Goal: Task Accomplishment & Management: Use online tool/utility

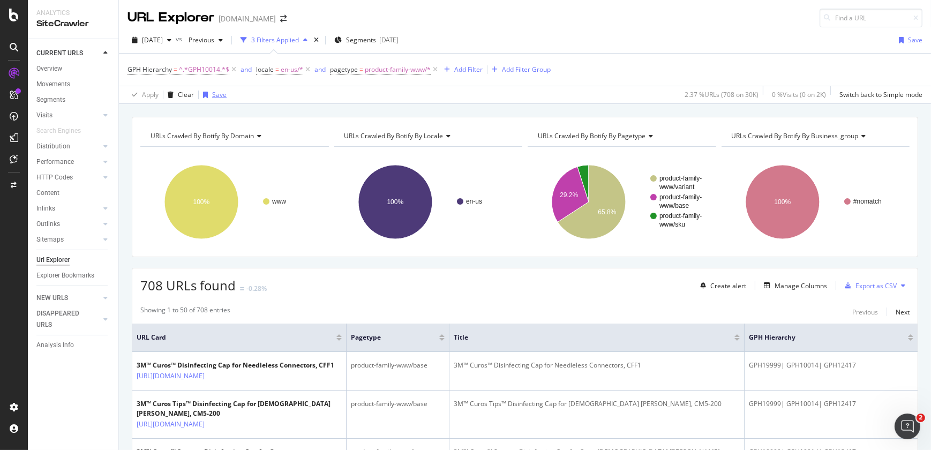
click at [221, 99] on div "Save" at bounding box center [219, 94] width 14 height 9
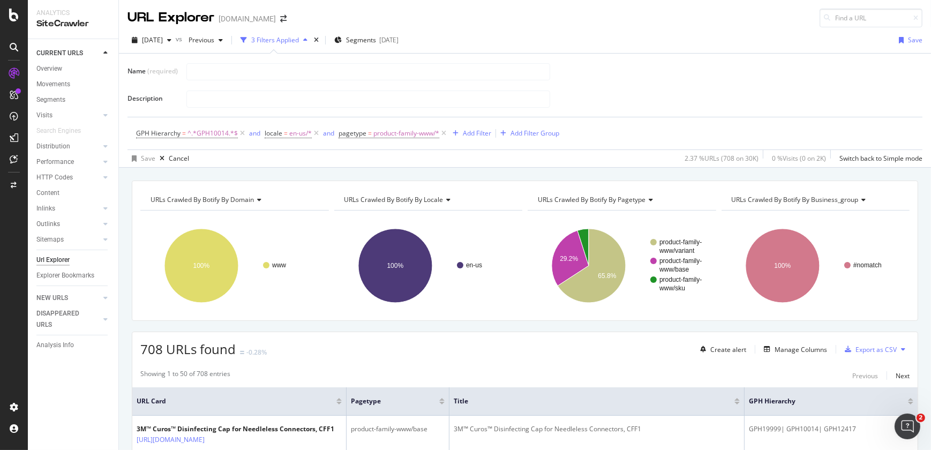
type input "C"
type input "Medical PDPs (Crawlable)"
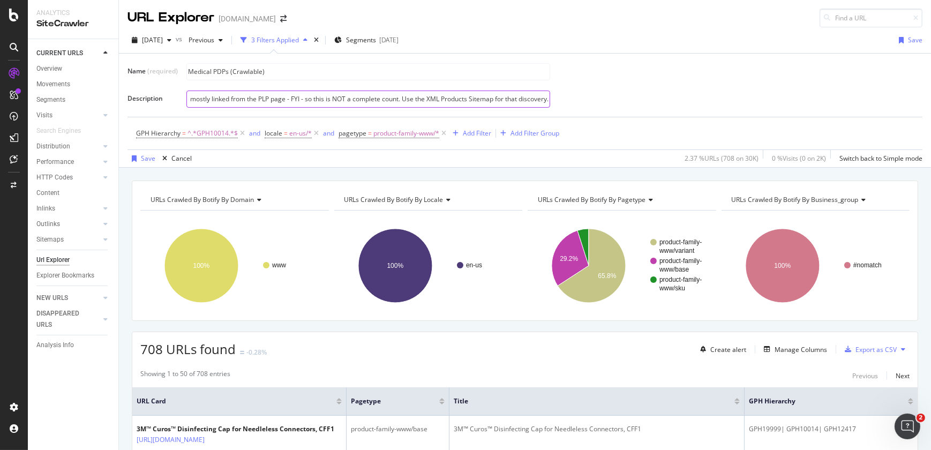
scroll to position [0, 872]
type input "Using the Primary/Top Node Medical GPH Identifier for PDPs, which is inserted i…"
click at [150, 158] on div "Save" at bounding box center [148, 158] width 14 height 9
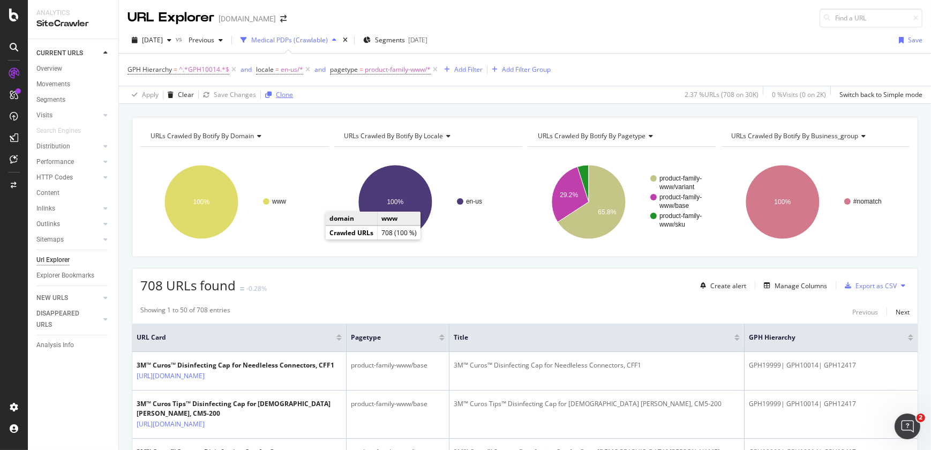
click at [280, 96] on div "Clone" at bounding box center [284, 94] width 17 height 9
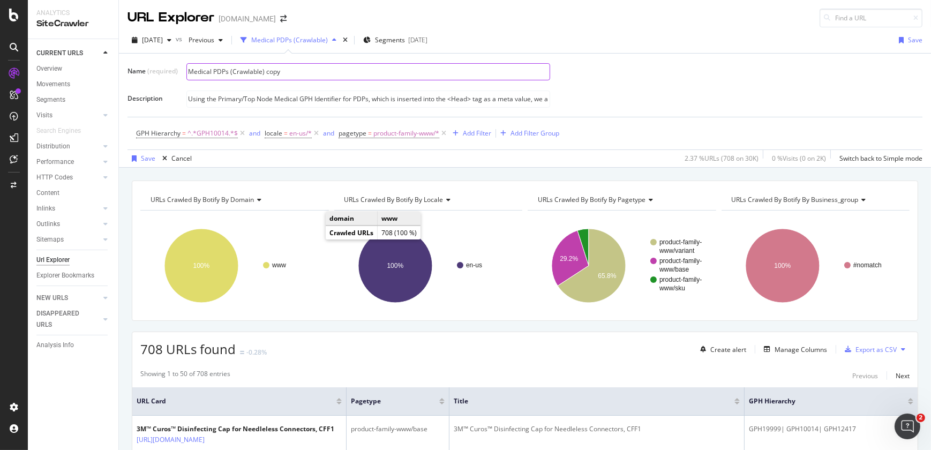
click at [211, 72] on input "Medical PDPs (Crawlable) copy" at bounding box center [368, 72] width 363 height 16
type input "Oral Care PDPs (Crawlable) copy"
click at [217, 133] on span "^.*GPH10014.*$" at bounding box center [213, 133] width 50 height 15
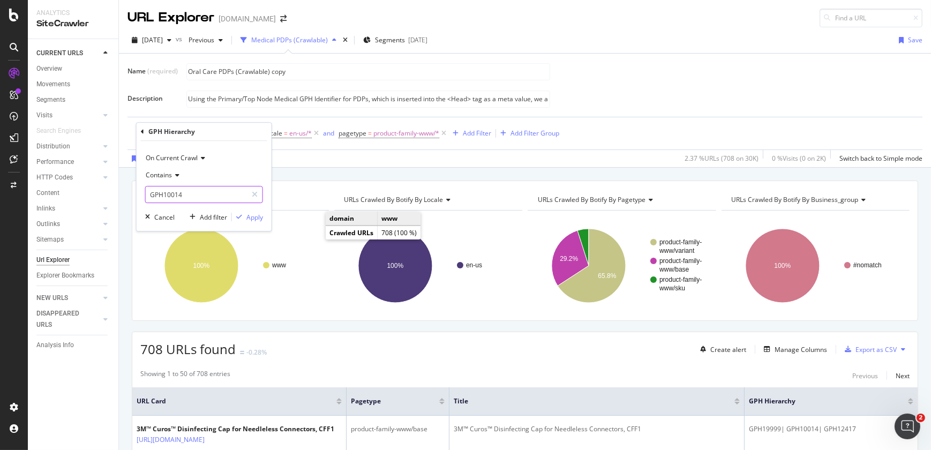
click at [193, 191] on input "GPH10014" at bounding box center [196, 194] width 101 height 17
paste input "02"
type input "GPH10002"
click at [258, 218] on div "Apply" at bounding box center [255, 217] width 17 height 9
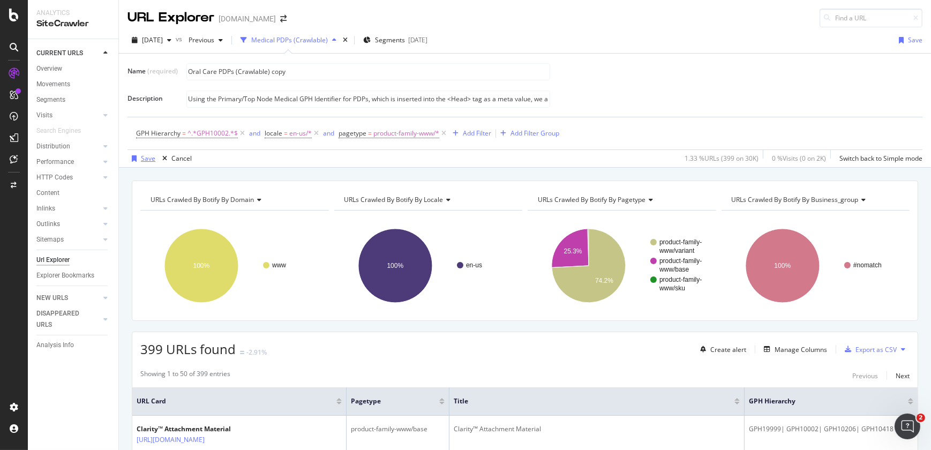
click at [143, 161] on div "Save" at bounding box center [148, 158] width 14 height 9
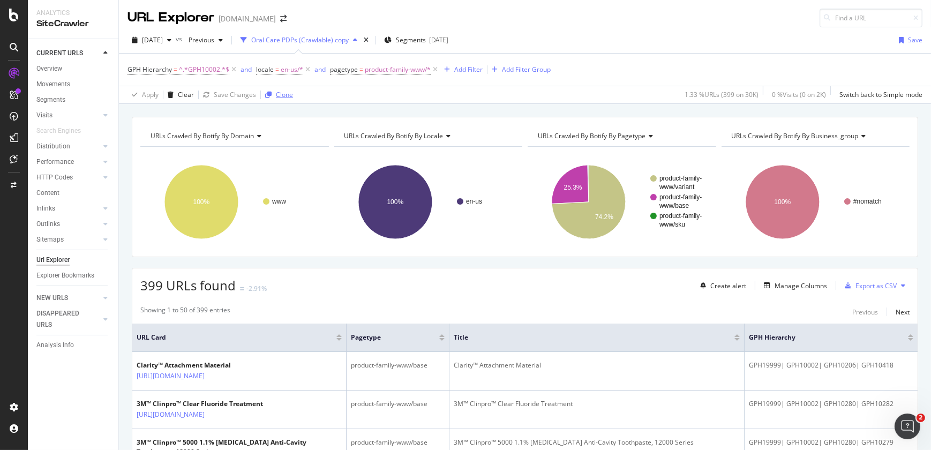
click at [279, 98] on div "Clone" at bounding box center [284, 94] width 17 height 9
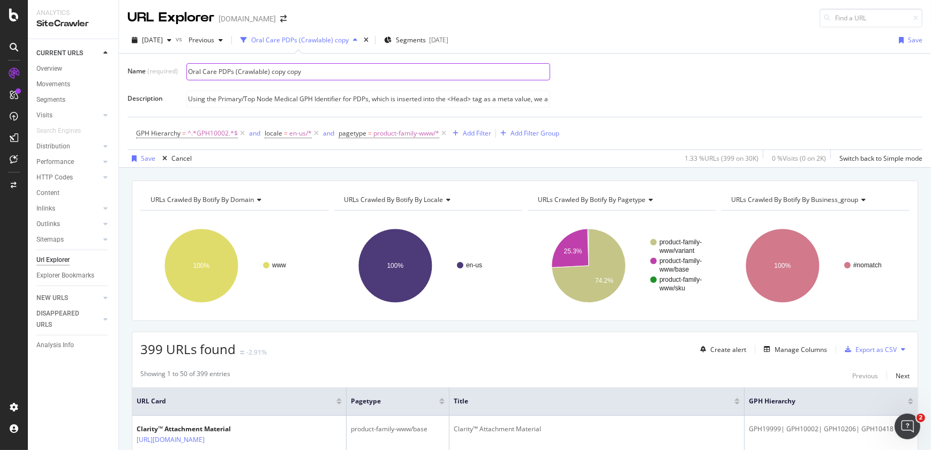
click at [217, 77] on input "Oral Care PDPs (Crawlable) copy copy" at bounding box center [368, 72] width 363 height 16
type input "PnF PDPs (Crawlable)"
click at [300, 102] on input "Using the Primary/Top Node Medical GPH Identifier for PDPs, which is inserted i…" at bounding box center [368, 99] width 363 height 16
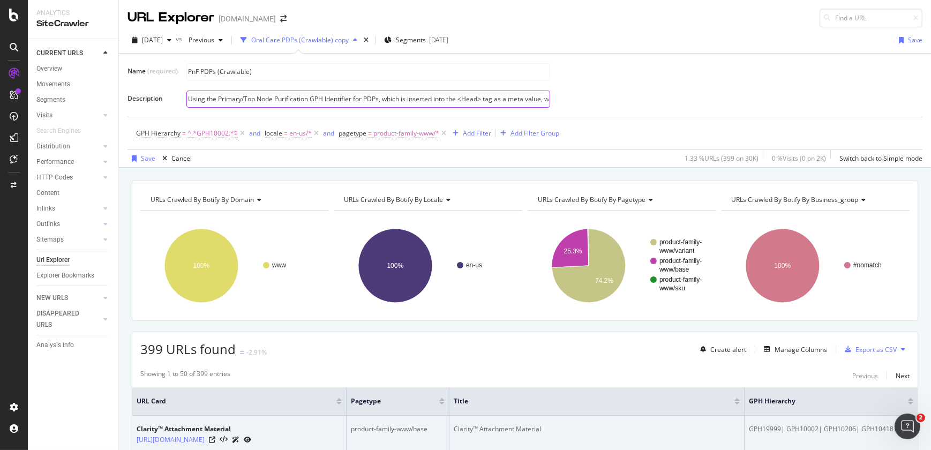
type input "Using the Primary/Top Node Purification GPH Identifier for PDPs, which is inser…"
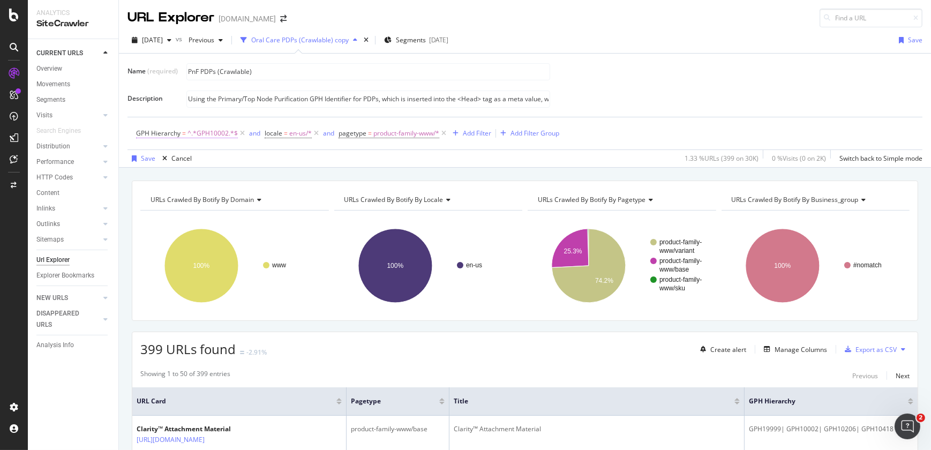
click at [214, 132] on span "^.*GPH10002.*$" at bounding box center [213, 133] width 50 height 15
click at [193, 192] on input "GPH10002" at bounding box center [196, 194] width 101 height 17
paste input "4"
type input "GPH10004"
click at [253, 218] on div "Apply" at bounding box center [255, 217] width 17 height 9
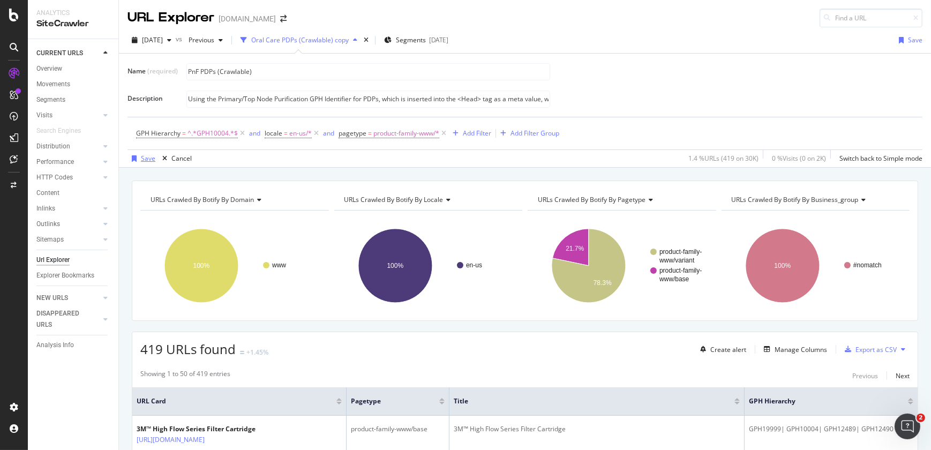
click at [149, 158] on div "Save" at bounding box center [148, 158] width 14 height 9
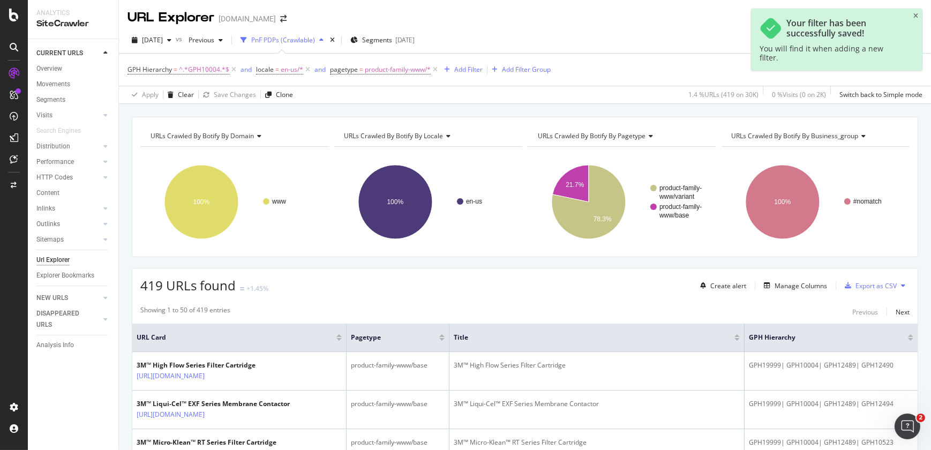
click at [304, 40] on div "PnF PDPs (Crawlable)" at bounding box center [283, 39] width 64 height 9
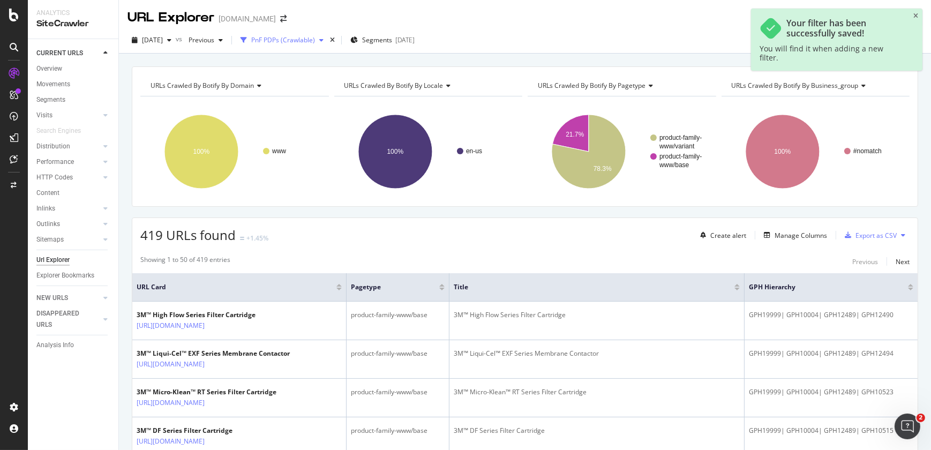
click at [324, 41] on icon "button" at bounding box center [321, 40] width 4 height 6
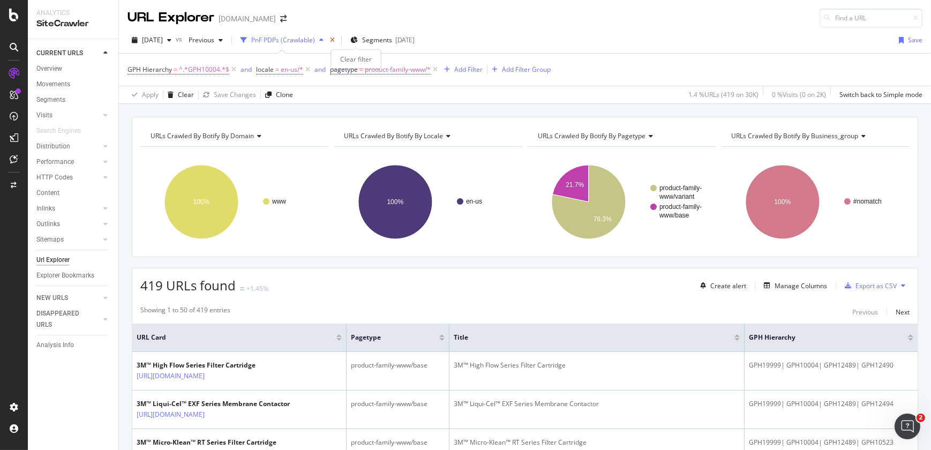
click at [335, 39] on icon "times" at bounding box center [332, 40] width 5 height 6
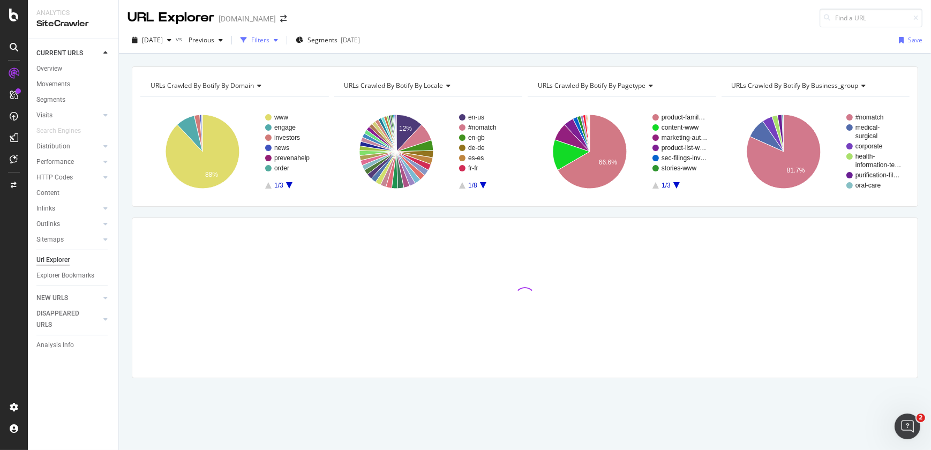
click at [278, 39] on icon "button" at bounding box center [276, 40] width 4 height 6
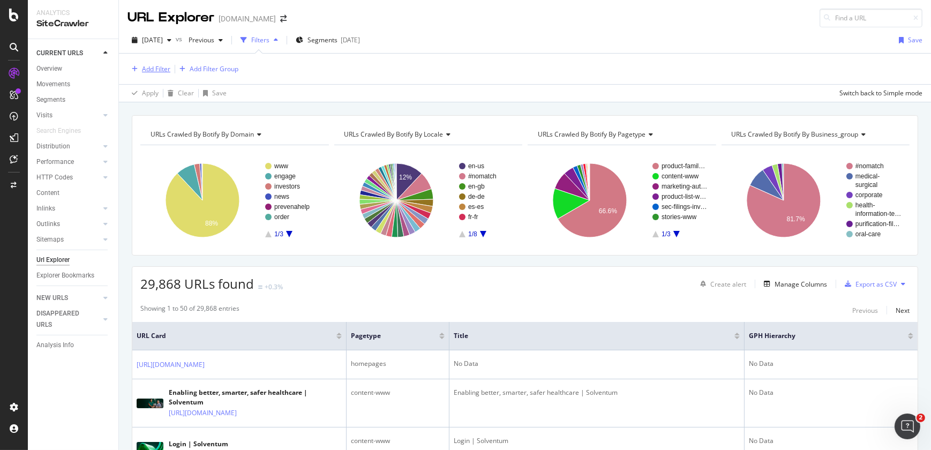
click at [162, 67] on div "Add Filter" at bounding box center [156, 68] width 28 height 9
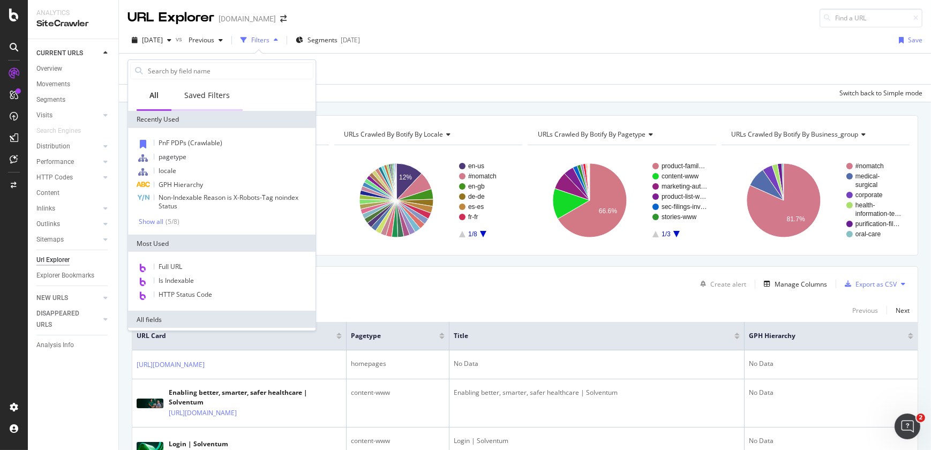
click at [213, 101] on div "Saved Filters" at bounding box center [206, 95] width 71 height 29
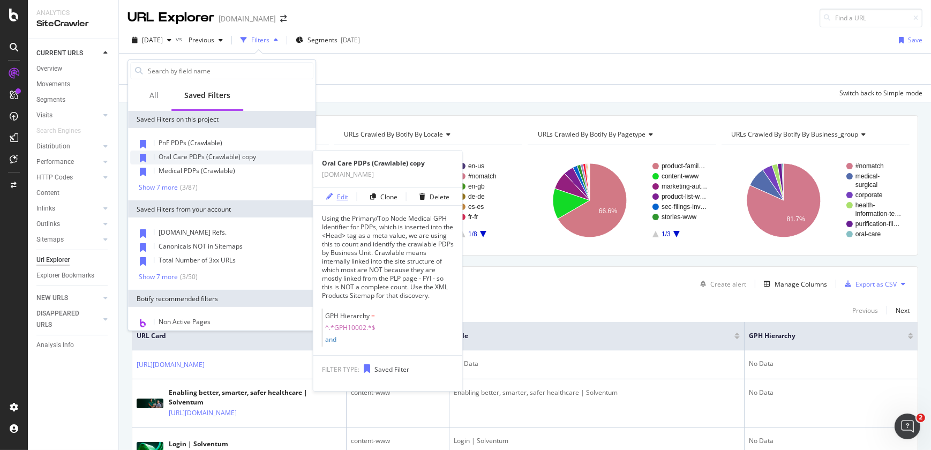
click at [335, 198] on div "button" at bounding box center [329, 196] width 15 height 6
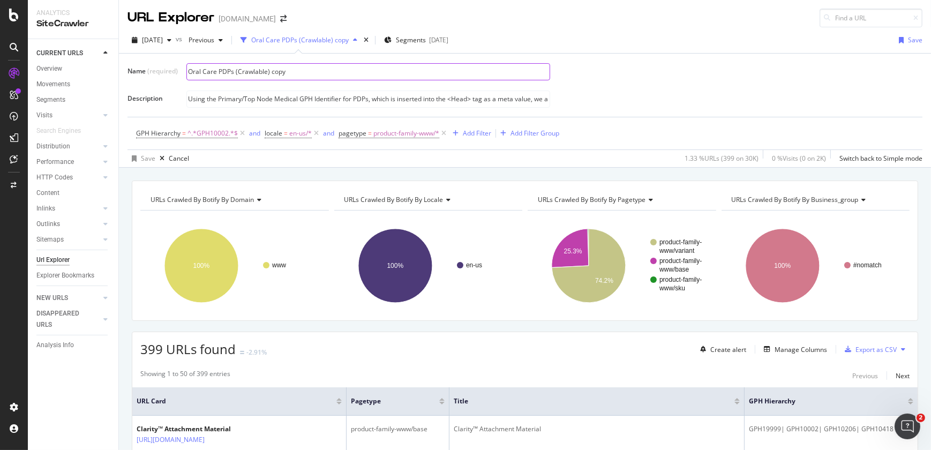
click at [295, 70] on input "Oral Care PDPs (Crawlable) copy" at bounding box center [368, 72] width 363 height 16
type input "Oral Care PDPs (Crawlable)"
click at [383, 98] on input "Using the Primary/Top Node Medical GPH Identifier for PDPs, which is inserted i…" at bounding box center [368, 99] width 363 height 16
click at [299, 98] on input "Using the Primary/Top Node Medical GPH Identifier for PDPs, which is inserted i…" at bounding box center [368, 99] width 363 height 16
type input "Using the Primary/Top Node Oral Care GPH Identifier for PDPs, which is inserted…"
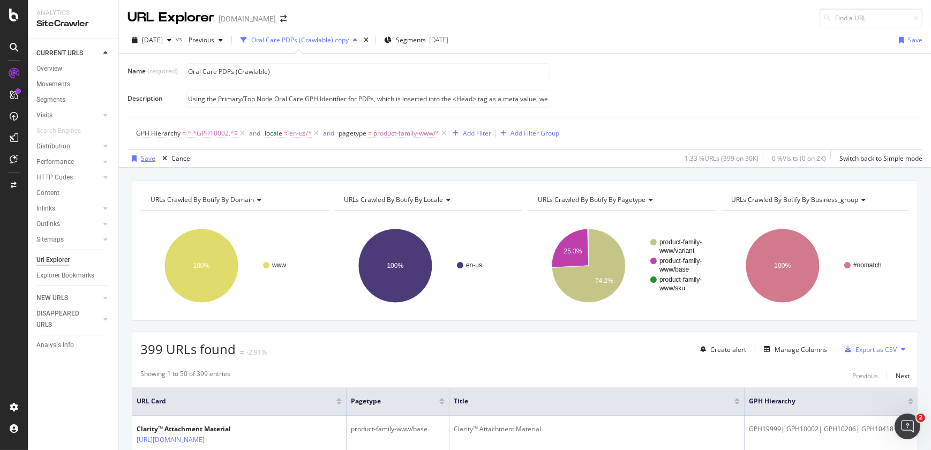
click at [146, 157] on div "Save" at bounding box center [148, 158] width 14 height 9
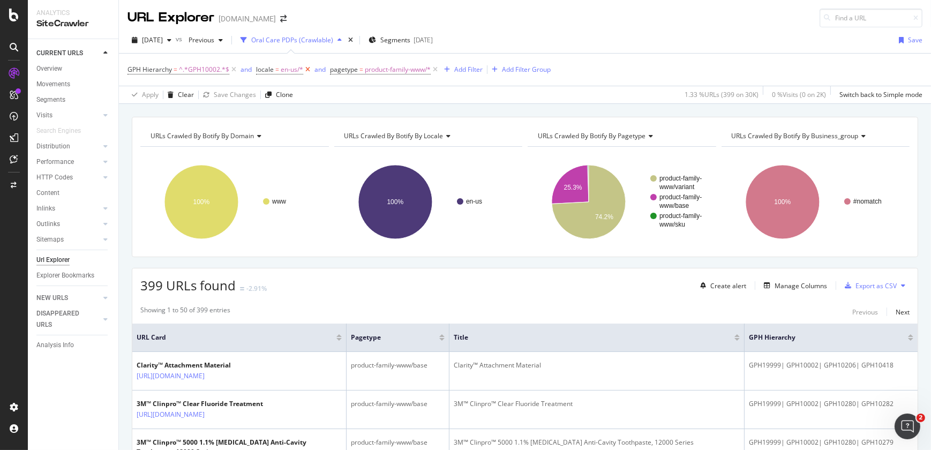
click at [305, 71] on icon at bounding box center [307, 69] width 9 height 11
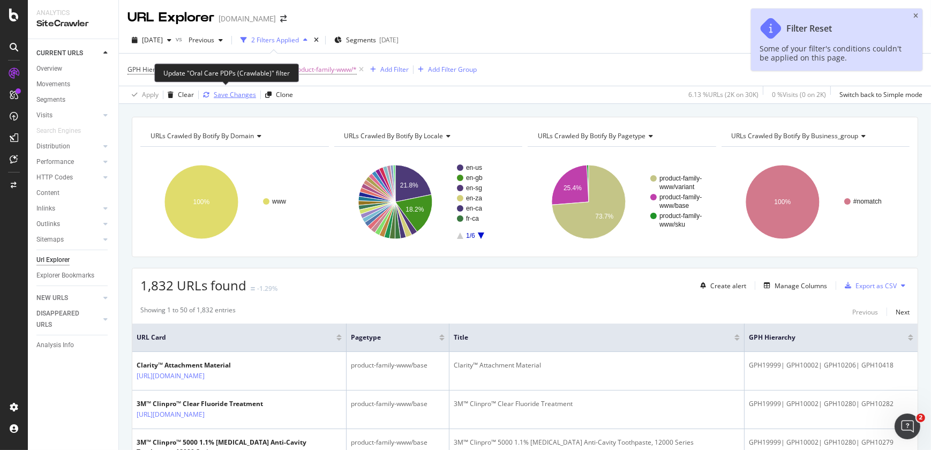
click at [235, 96] on div "Save Changes" at bounding box center [235, 94] width 42 height 9
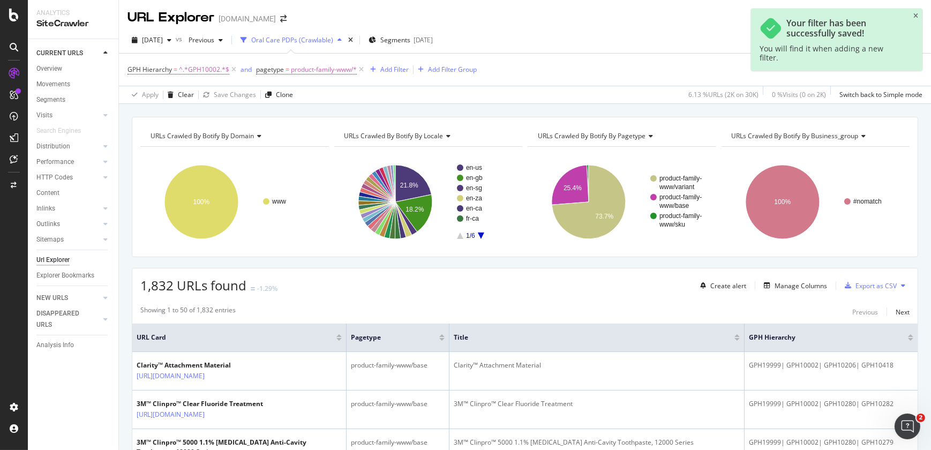
click at [333, 39] on div "Oral Care PDPs (Crawlable)" at bounding box center [292, 39] width 82 height 9
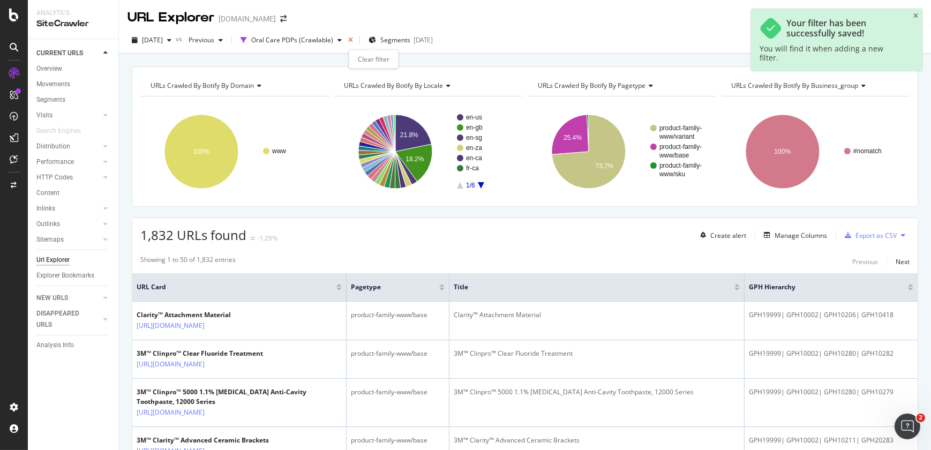
click at [353, 38] on icon "times" at bounding box center [350, 40] width 5 height 6
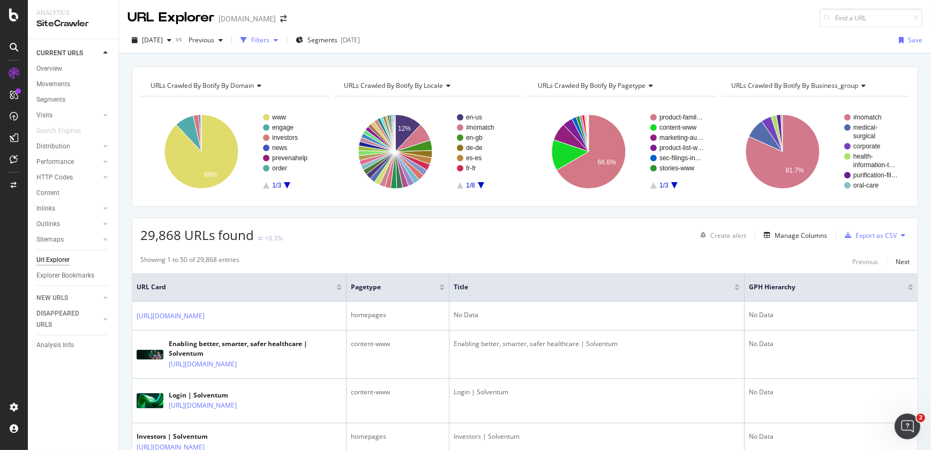
click at [278, 41] on icon "button" at bounding box center [276, 40] width 4 height 6
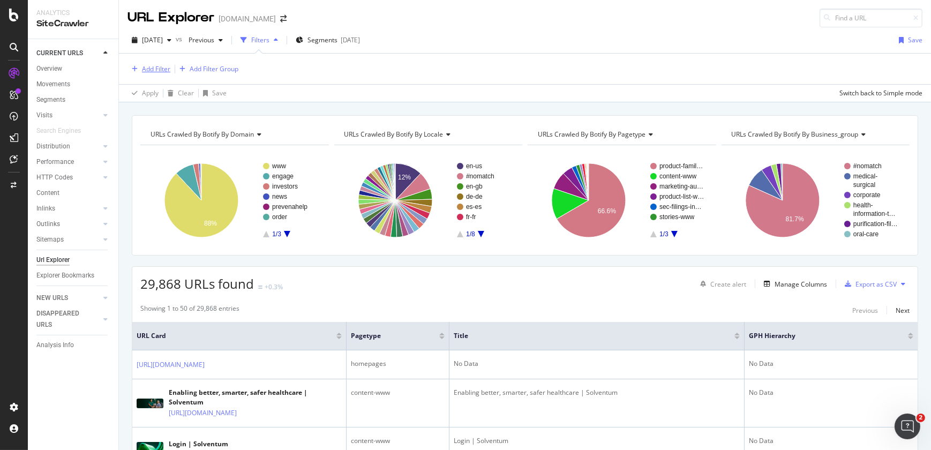
click at [155, 69] on div "Add Filter" at bounding box center [156, 68] width 28 height 9
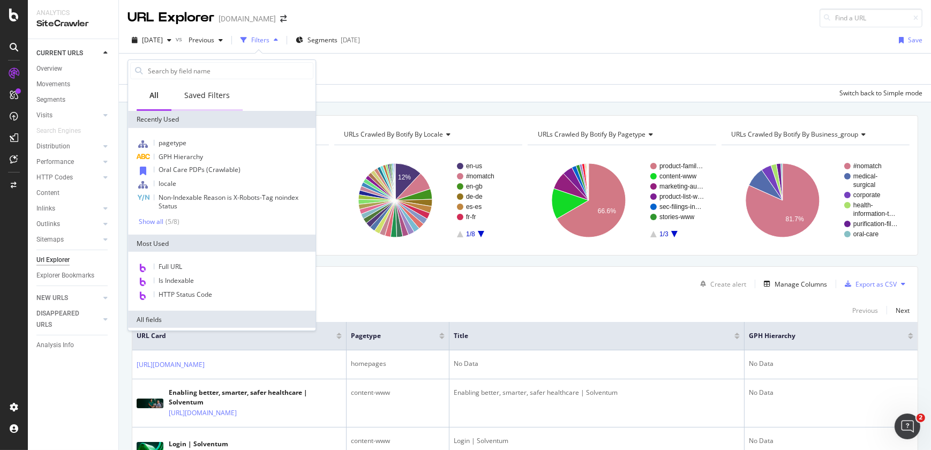
click at [209, 97] on div "Saved Filters" at bounding box center [207, 95] width 46 height 11
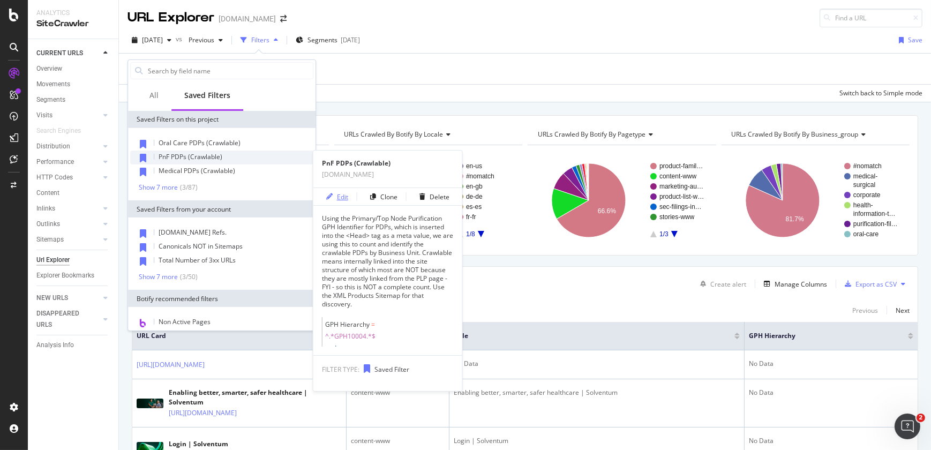
click at [335, 198] on div "button" at bounding box center [329, 196] width 15 height 6
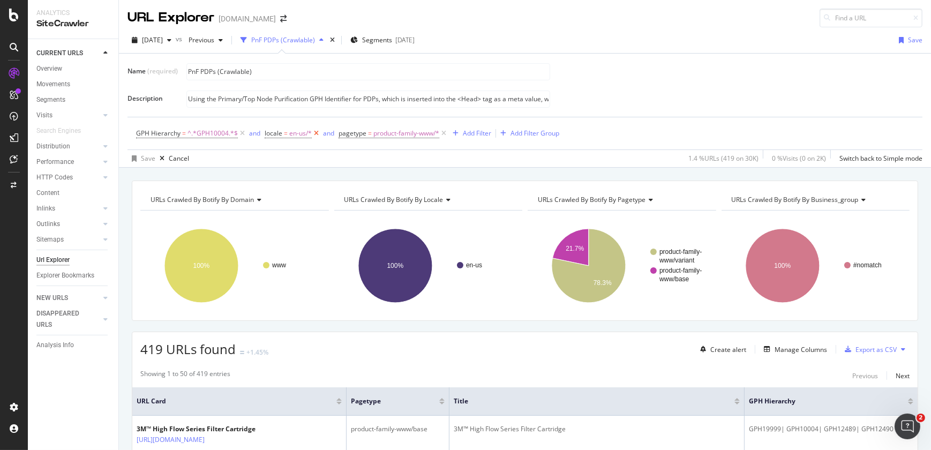
click at [316, 134] on icon at bounding box center [316, 133] width 9 height 11
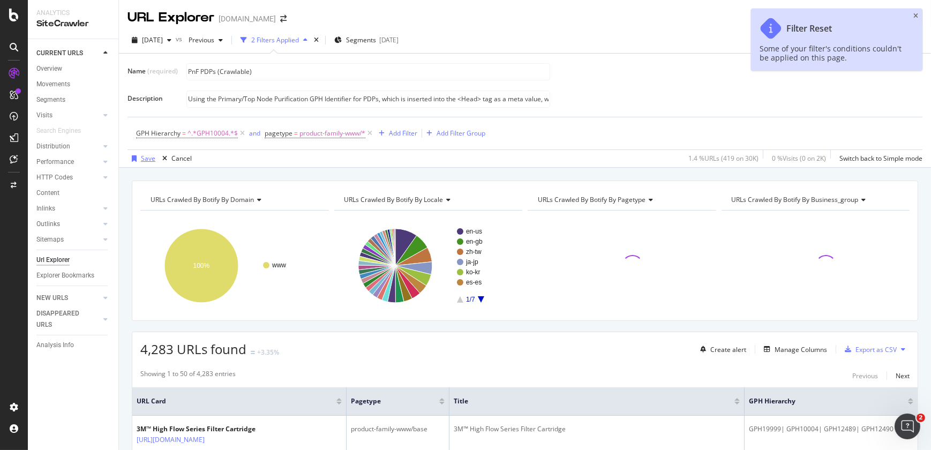
click at [143, 156] on div "Save" at bounding box center [148, 158] width 14 height 9
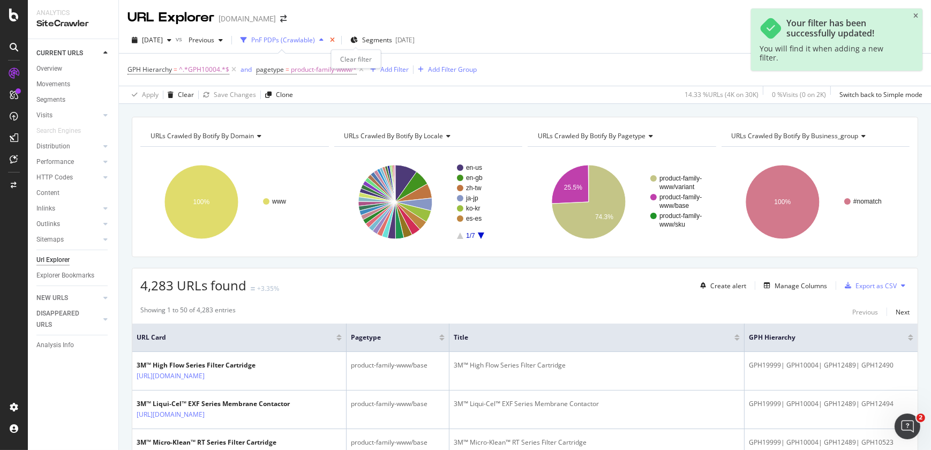
click at [335, 40] on icon "times" at bounding box center [332, 40] width 5 height 6
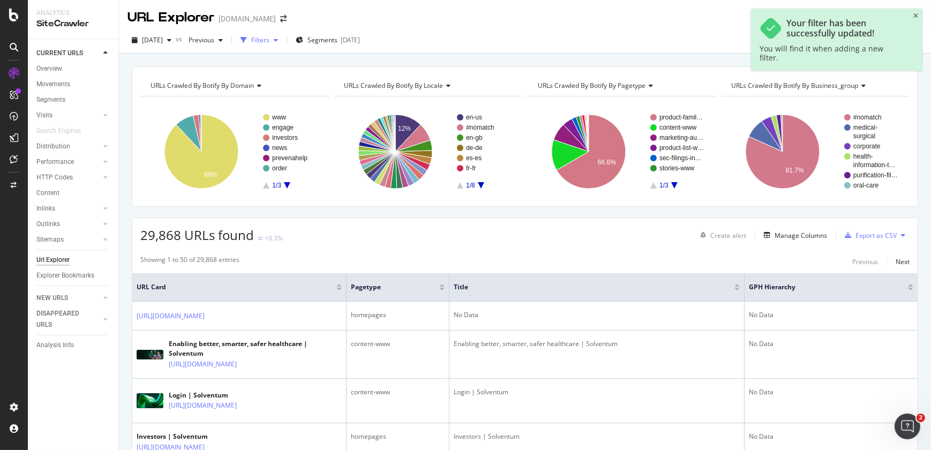
click at [278, 39] on icon "button" at bounding box center [276, 40] width 4 height 6
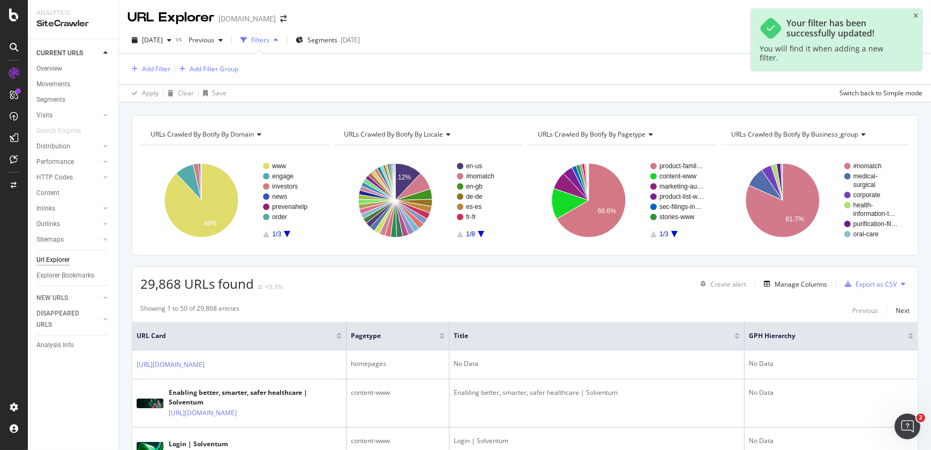
click at [278, 39] on icon "button" at bounding box center [276, 40] width 4 height 6
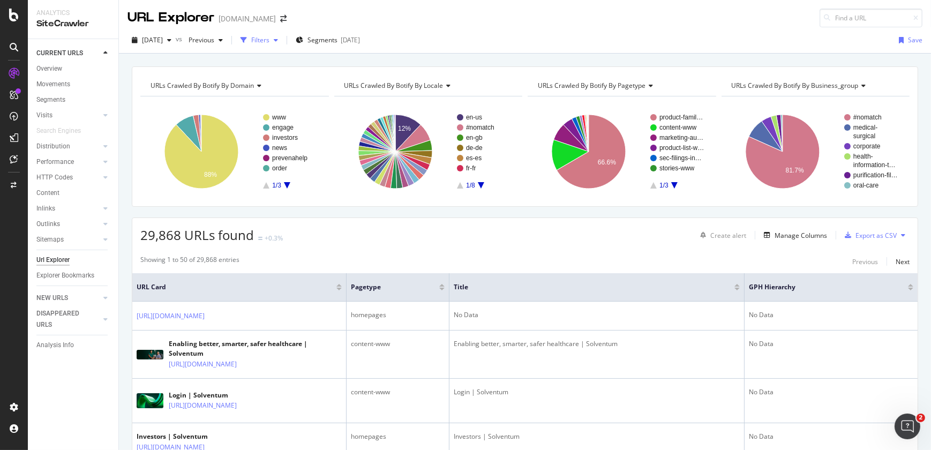
click at [278, 39] on icon "button" at bounding box center [276, 40] width 4 height 6
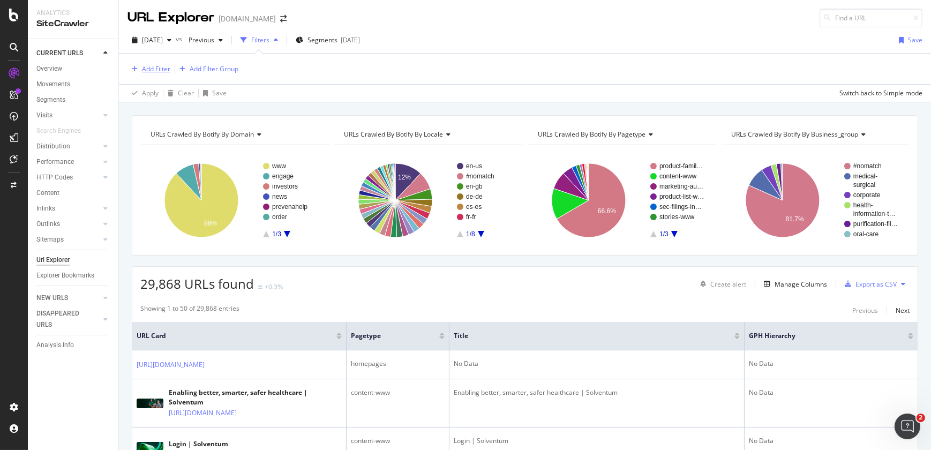
click at [161, 67] on div "Add Filter" at bounding box center [156, 68] width 28 height 9
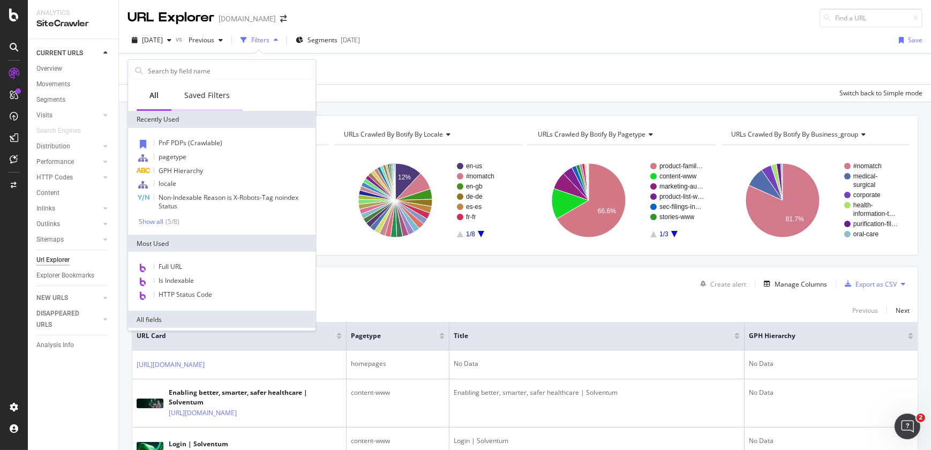
click at [219, 92] on div "Saved Filters" at bounding box center [207, 95] width 46 height 11
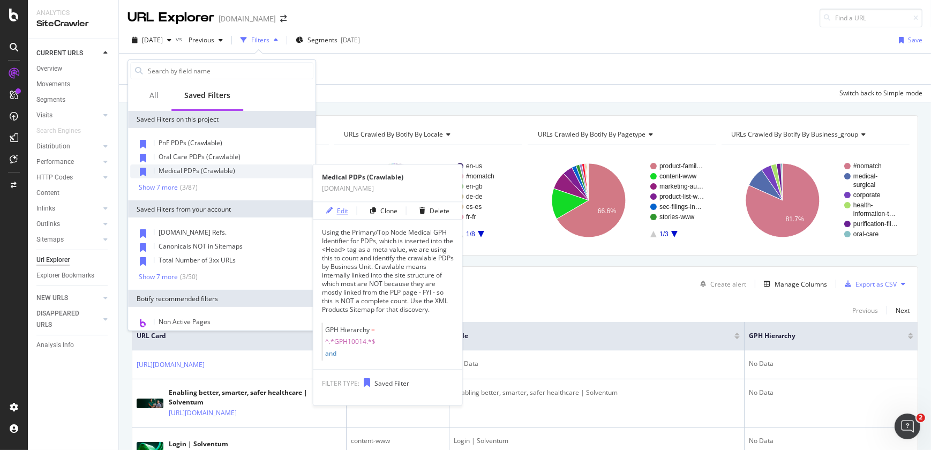
click at [341, 210] on div "Edit" at bounding box center [342, 210] width 11 height 9
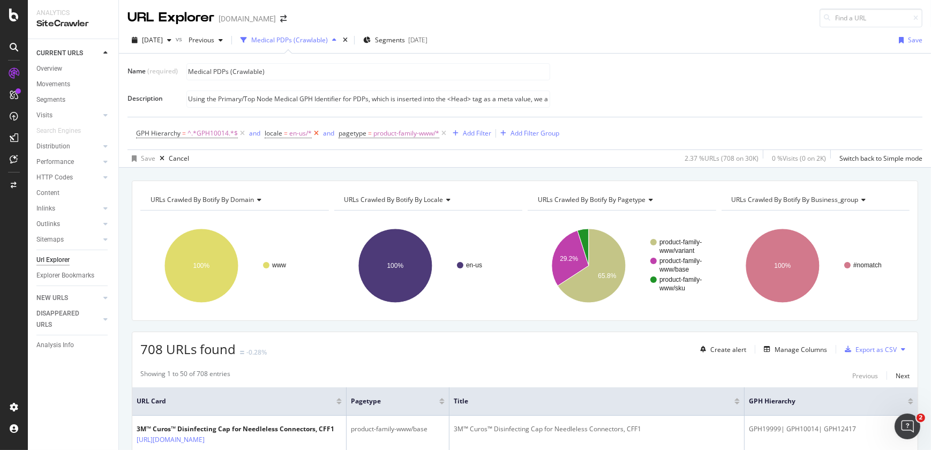
click at [312, 132] on icon at bounding box center [316, 133] width 9 height 11
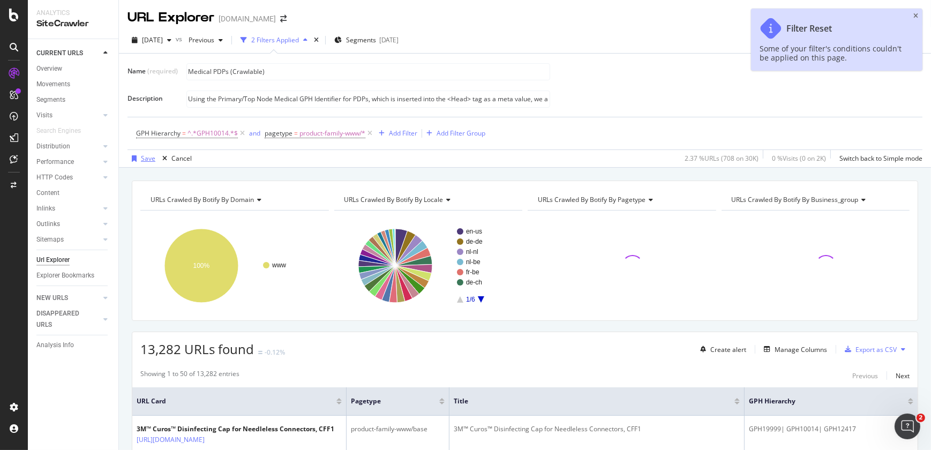
click at [147, 161] on div "Save" at bounding box center [148, 158] width 14 height 9
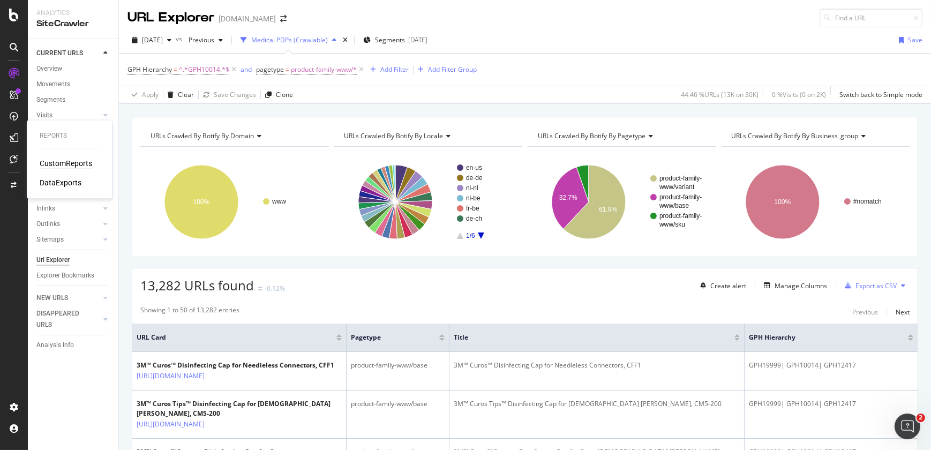
click at [64, 161] on div "CustomReports" at bounding box center [66, 163] width 53 height 11
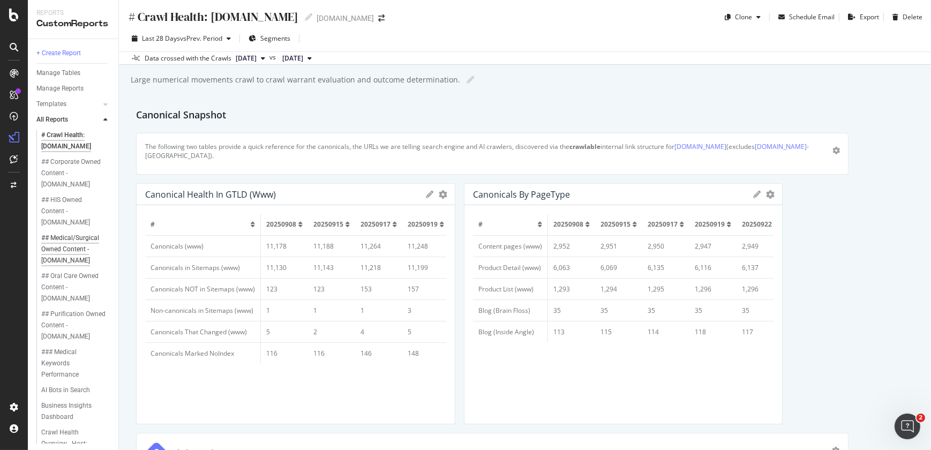
click at [72, 237] on div "## Medical/Surgical Owned Content - [DOMAIN_NAME]" at bounding box center [73, 250] width 65 height 34
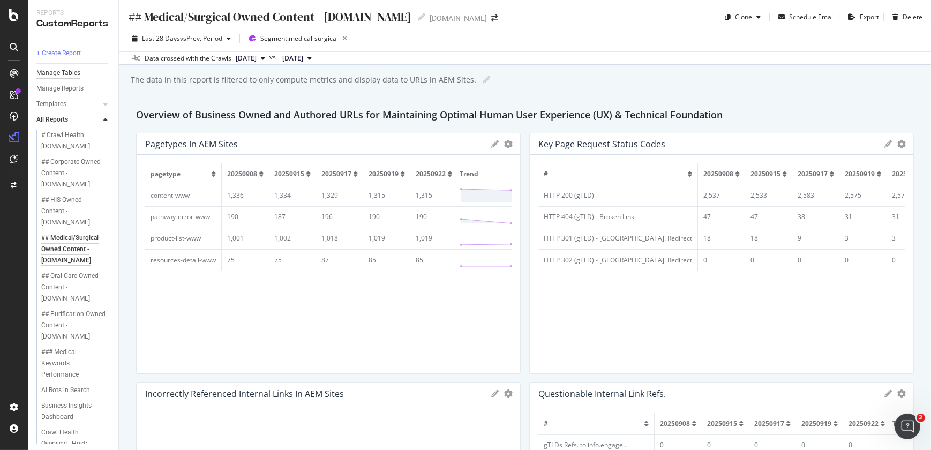
click at [71, 73] on div "Manage Tables" at bounding box center [58, 73] width 44 height 11
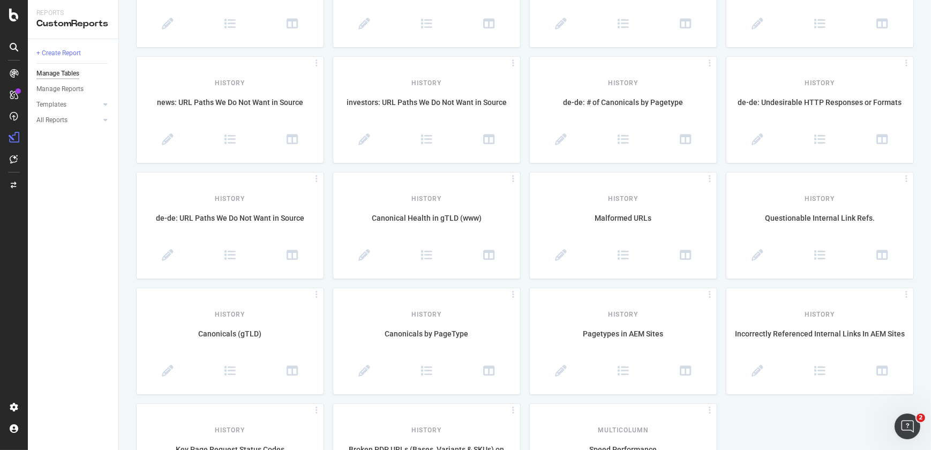
scroll to position [236, 0]
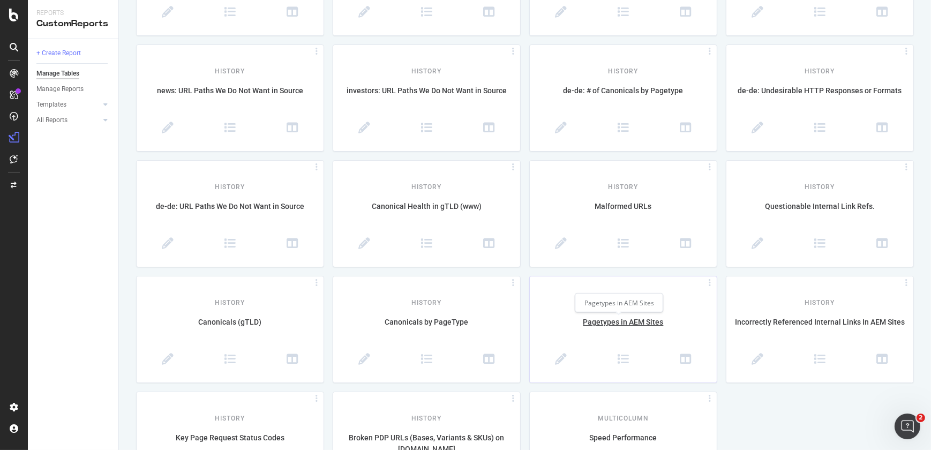
click at [611, 326] on div "Pagetypes in AEM Sites" at bounding box center [623, 328] width 187 height 23
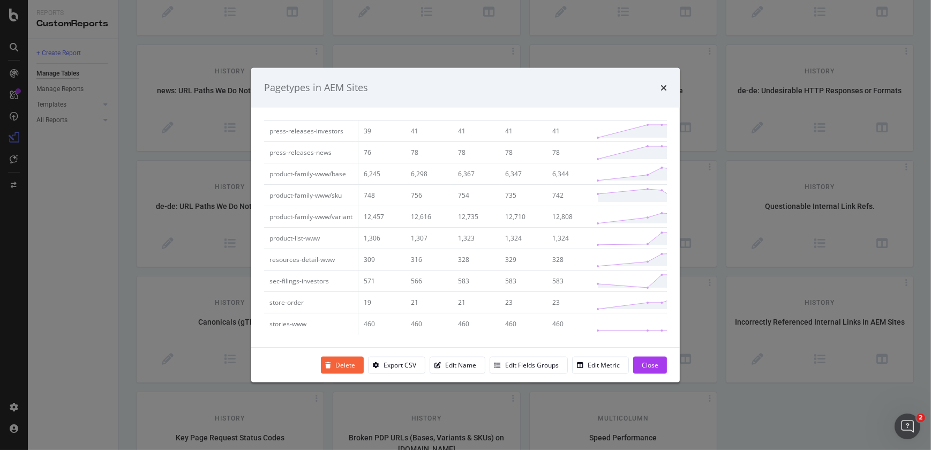
scroll to position [264, 0]
click at [665, 83] on icon "times" at bounding box center [664, 87] width 6 height 9
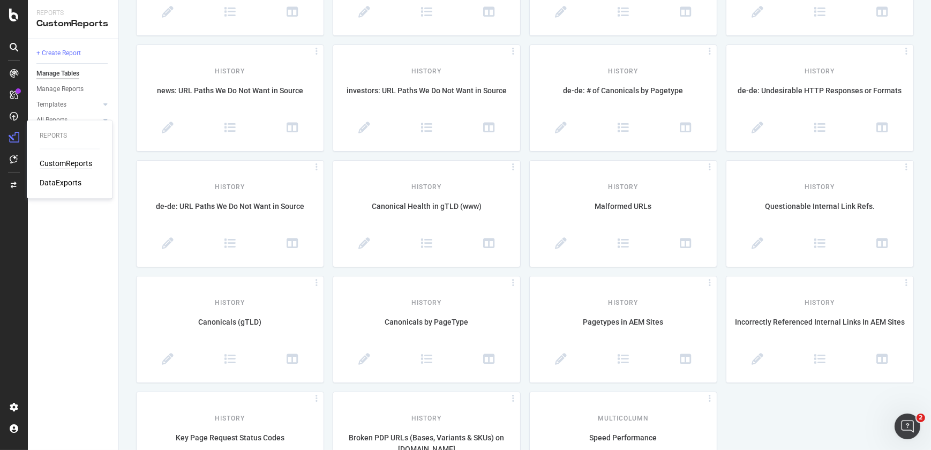
click at [55, 166] on div "CustomReports" at bounding box center [66, 163] width 53 height 11
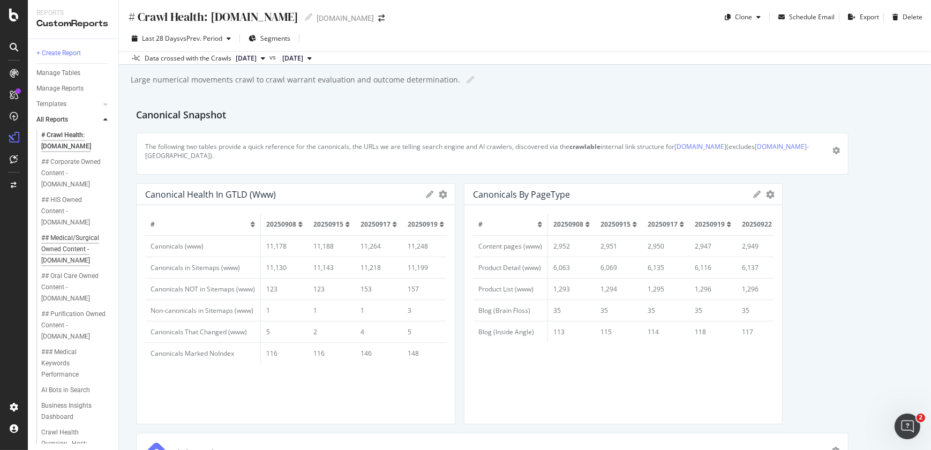
click at [66, 247] on div "## Medical/Surgical Owned Content - [DOMAIN_NAME]" at bounding box center [73, 250] width 65 height 34
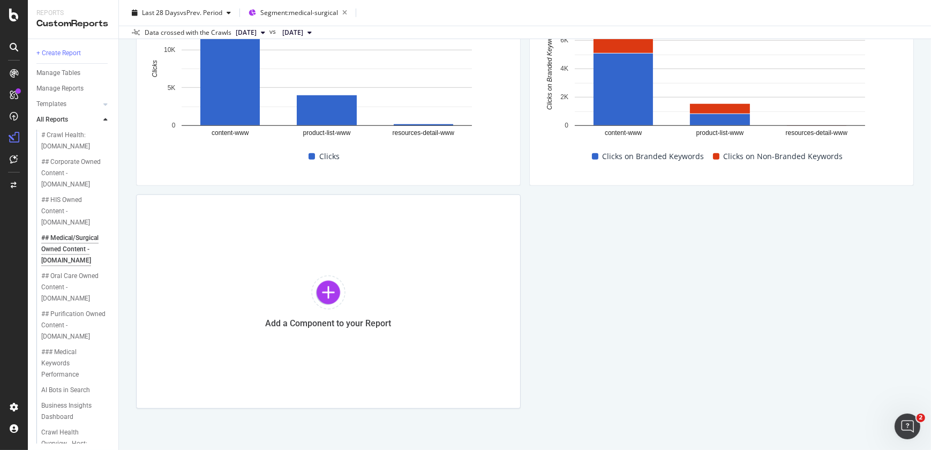
scroll to position [1174, 0]
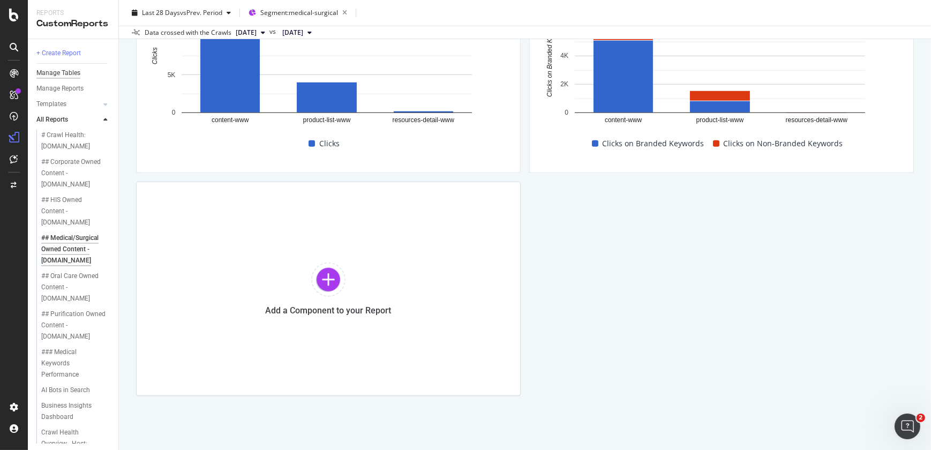
click at [69, 70] on div "Manage Tables" at bounding box center [58, 73] width 44 height 11
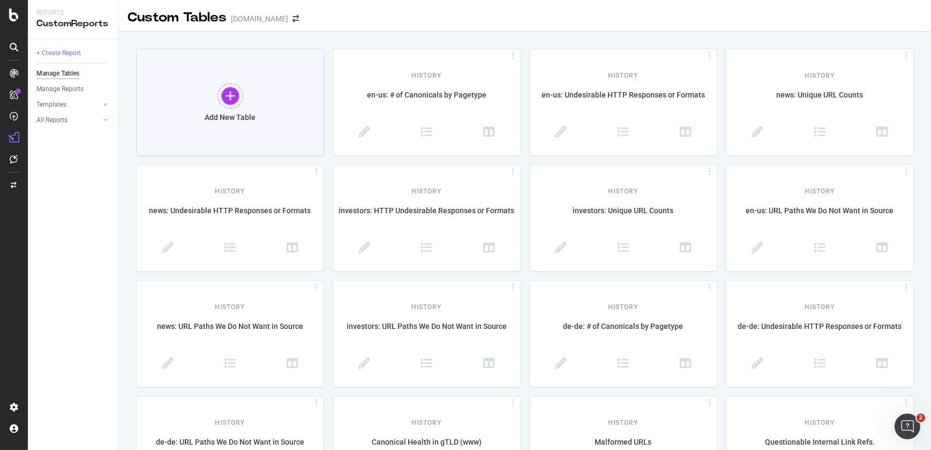
click at [229, 103] on div at bounding box center [231, 96] width 26 height 26
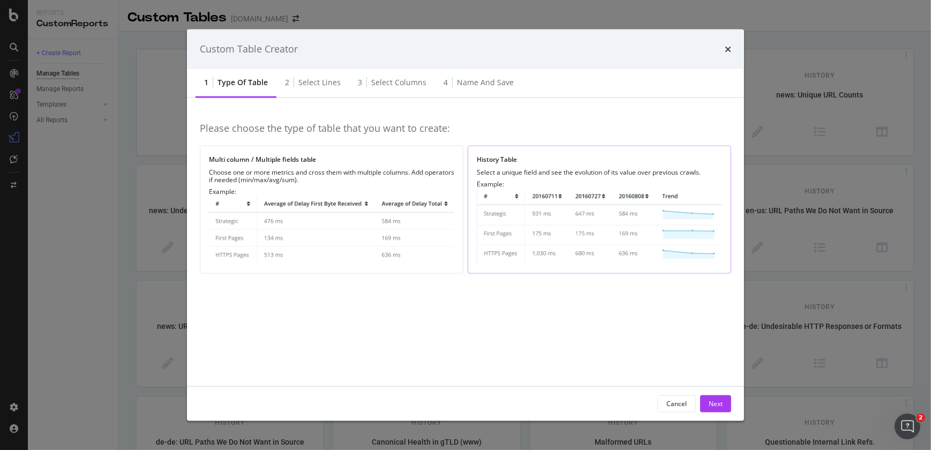
click at [531, 226] on img "modal" at bounding box center [599, 226] width 245 height 77
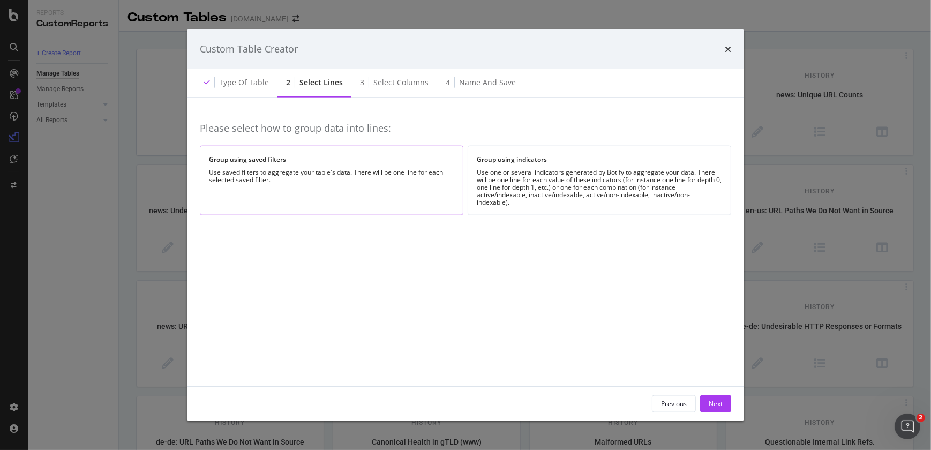
click at [406, 196] on div "Group using saved filters Use saved filters to aggregate your table's data. The…" at bounding box center [332, 180] width 264 height 69
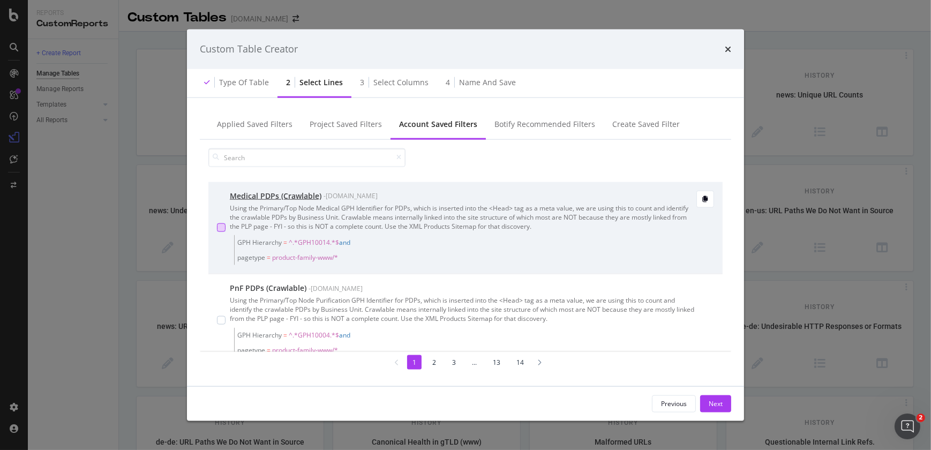
click at [222, 225] on div "modal" at bounding box center [221, 227] width 9 height 9
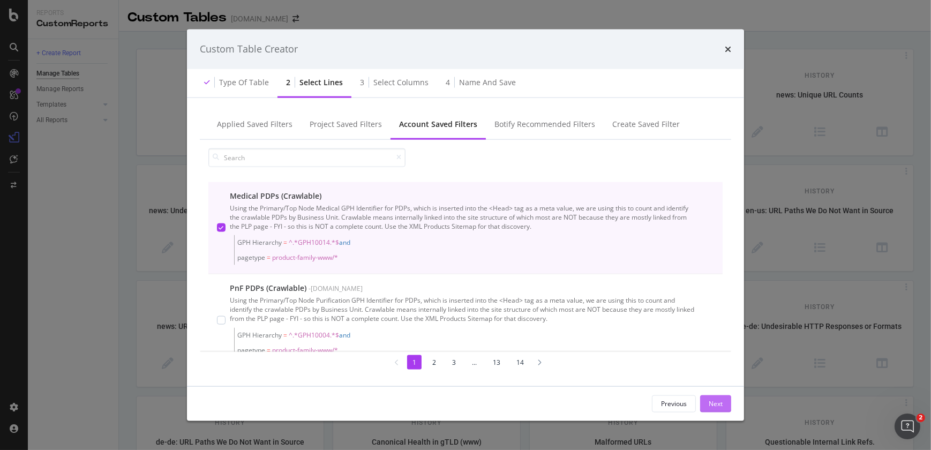
click at [718, 400] on div "Next" at bounding box center [716, 403] width 14 height 9
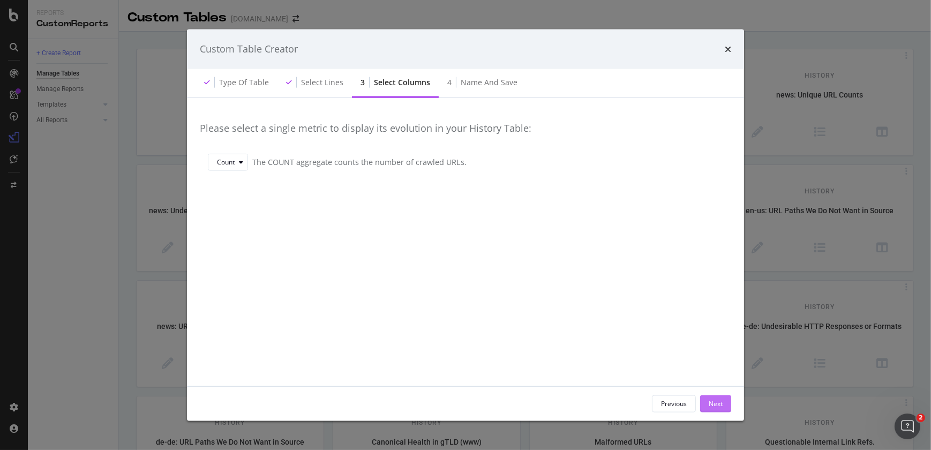
click at [718, 400] on div "Next" at bounding box center [716, 403] width 14 height 9
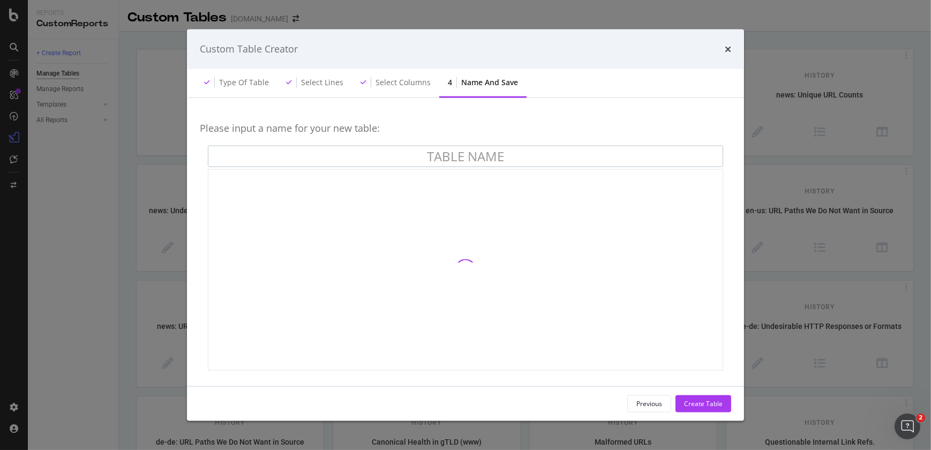
click at [458, 154] on input "modal" at bounding box center [466, 156] width 516 height 21
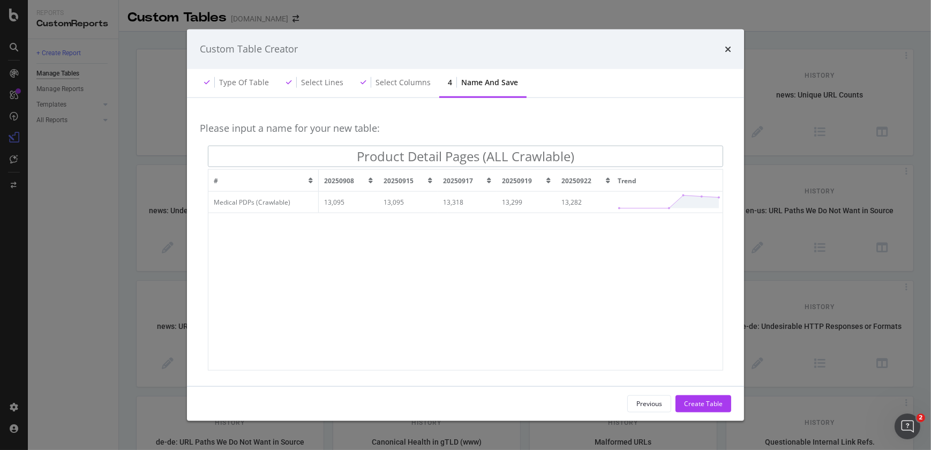
click at [358, 156] on input "Product Detail Pages (ALL Crawlable)" at bounding box center [466, 156] width 516 height 21
click at [488, 156] on input "Product Detail Pages (ALL Crawlable)" at bounding box center [466, 156] width 516 height 21
click at [613, 155] on input "Product Detail Pages (Medical ALL Crawlable)" at bounding box center [466, 156] width 516 height 21
type input "Product Detail Pages (Medical ALL Crawlable)"
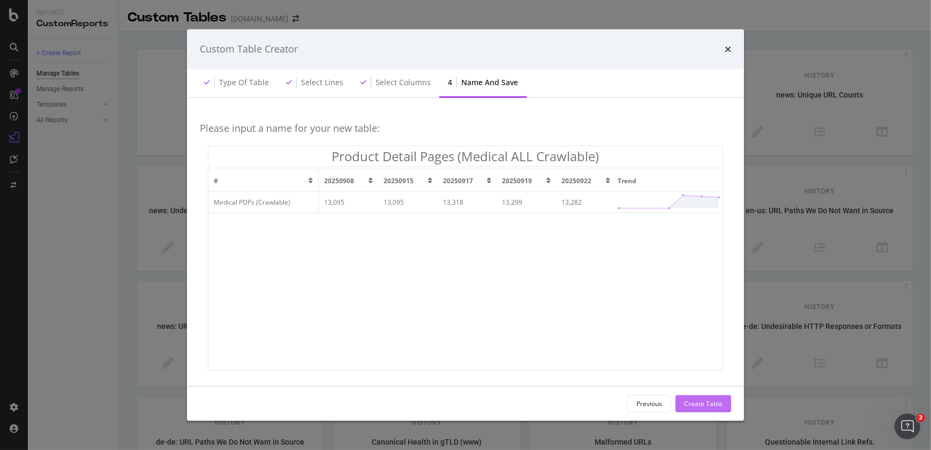
click at [700, 407] on div "Create Table" at bounding box center [703, 403] width 39 height 9
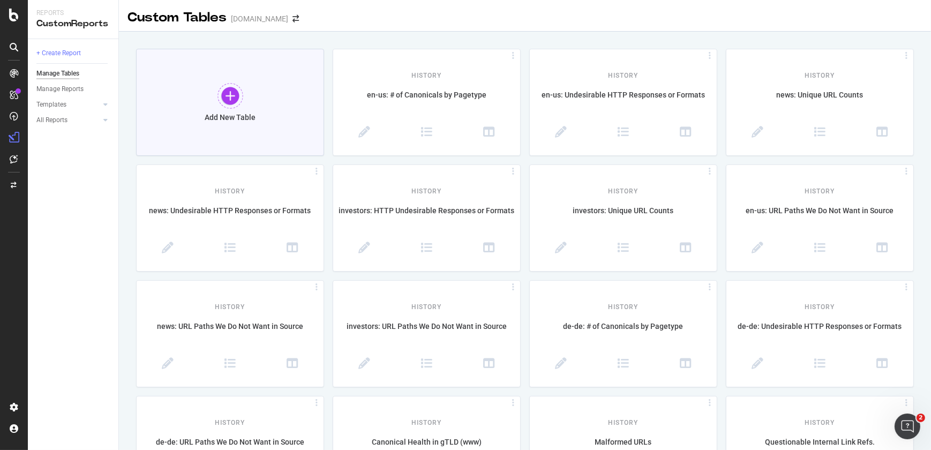
click at [229, 97] on div at bounding box center [231, 96] width 26 height 26
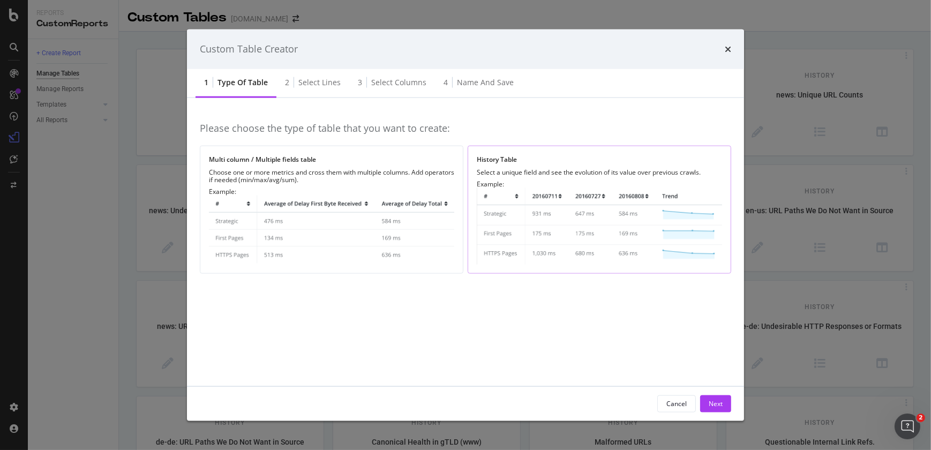
click at [497, 229] on img "modal" at bounding box center [599, 226] width 245 height 77
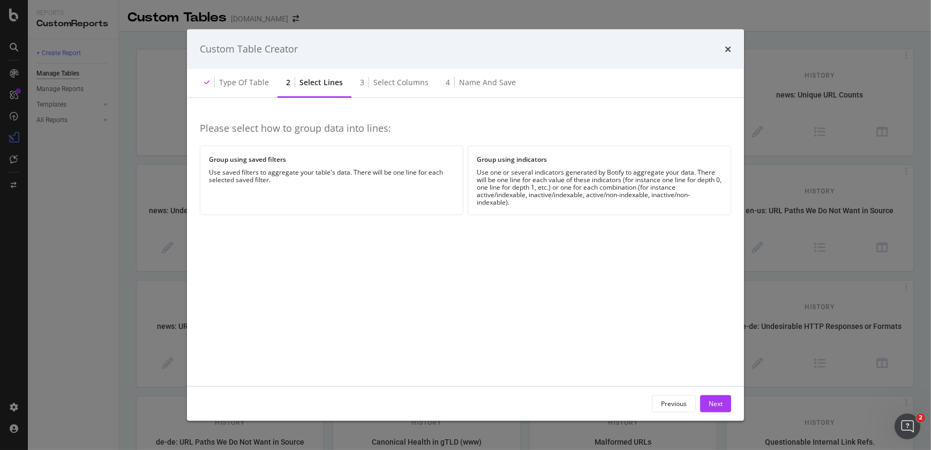
click at [333, 141] on div "Please select how to group data into lines:" at bounding box center [466, 127] width 532 height 35
click at [342, 165] on div "Group using saved filters Use saved filters to aggregate your table's data. The…" at bounding box center [332, 180] width 264 height 69
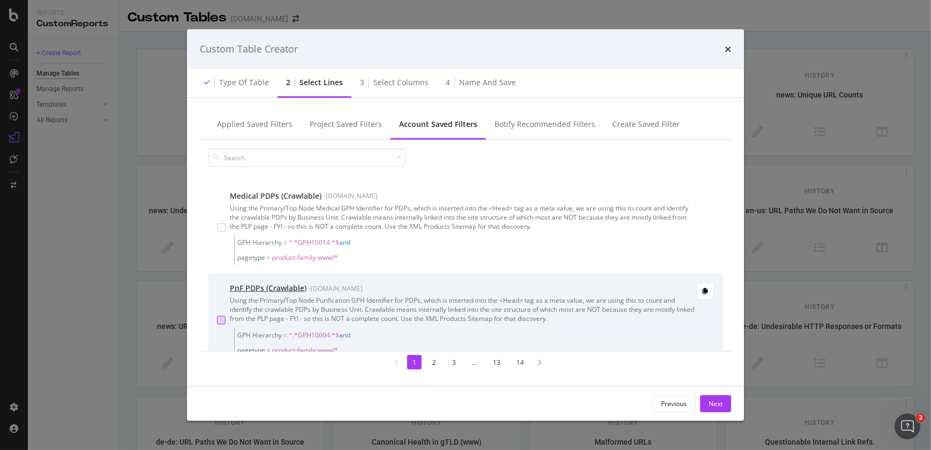
click at [221, 322] on div "modal" at bounding box center [221, 320] width 9 height 9
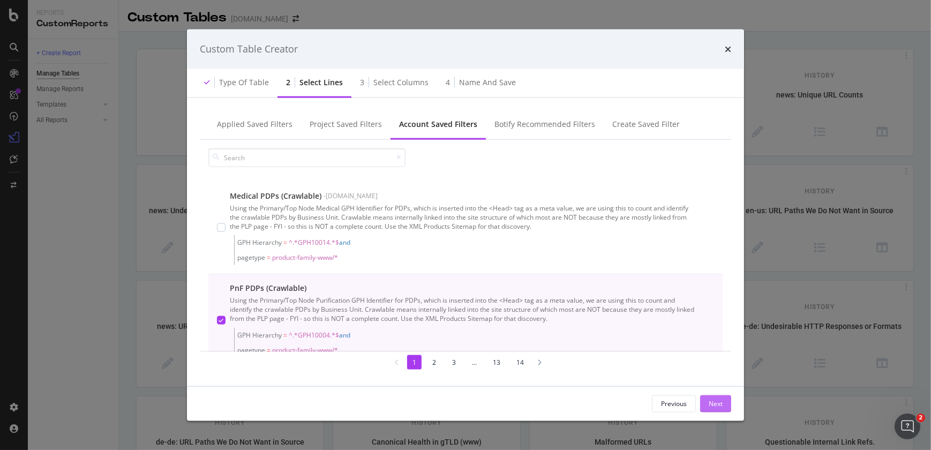
click at [714, 401] on div "Next" at bounding box center [716, 403] width 14 height 9
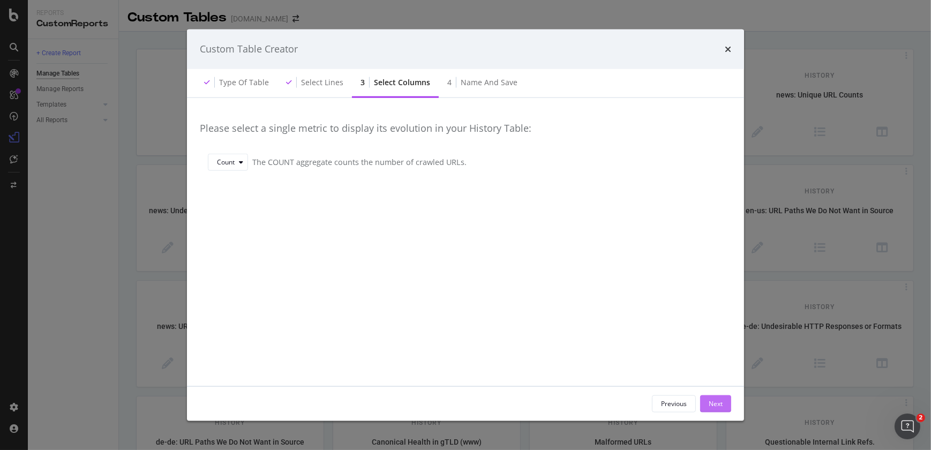
click at [722, 402] on div "Next" at bounding box center [716, 403] width 14 height 9
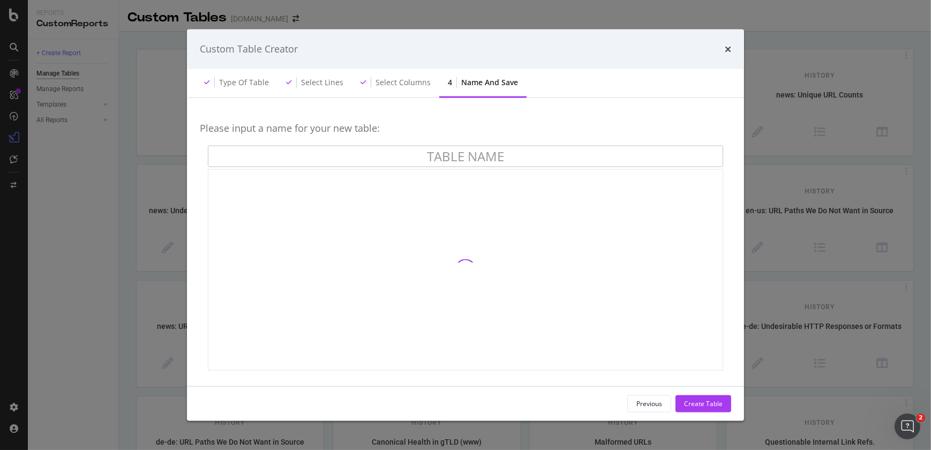
paste input "Product Detail Pages (Medical ALL Crawlable)"
click at [509, 157] on input "Product Detail Pages (Medical ALL Crawlable)" at bounding box center [466, 156] width 516 height 21
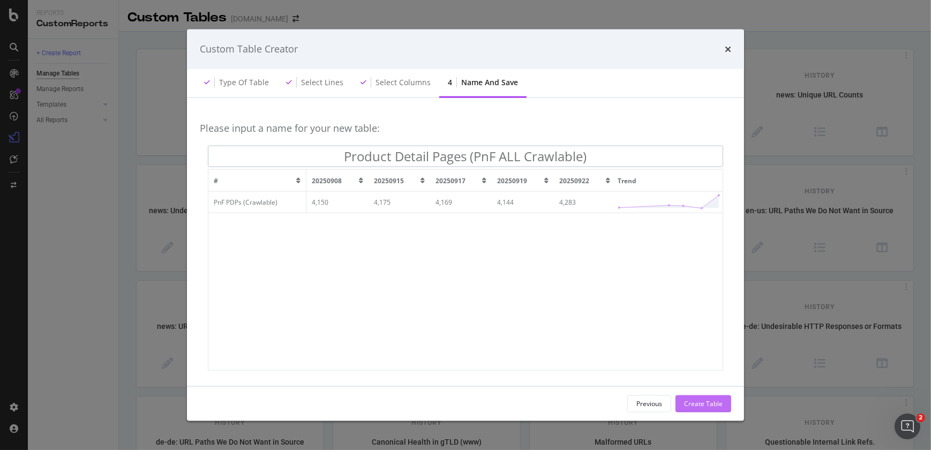
type input "Product Detail Pages (PnF ALL Crawlable)"
click at [702, 405] on div "Create Table" at bounding box center [703, 403] width 39 height 9
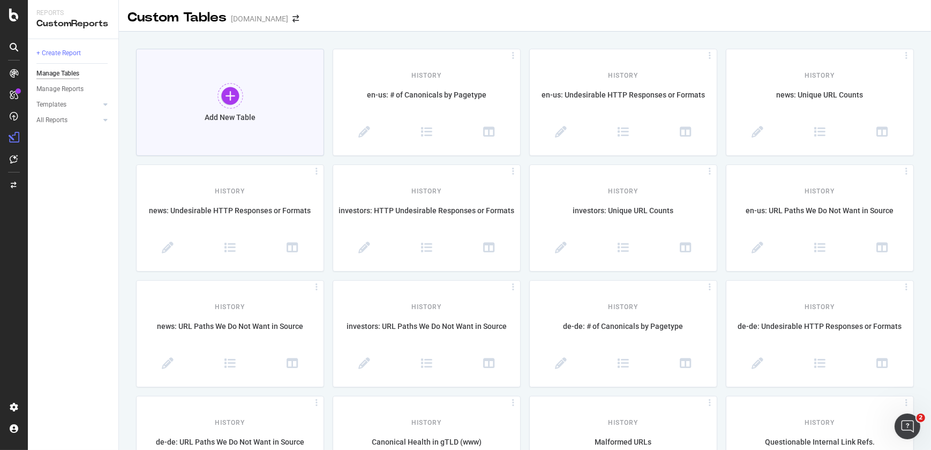
click at [235, 94] on div at bounding box center [231, 96] width 26 height 26
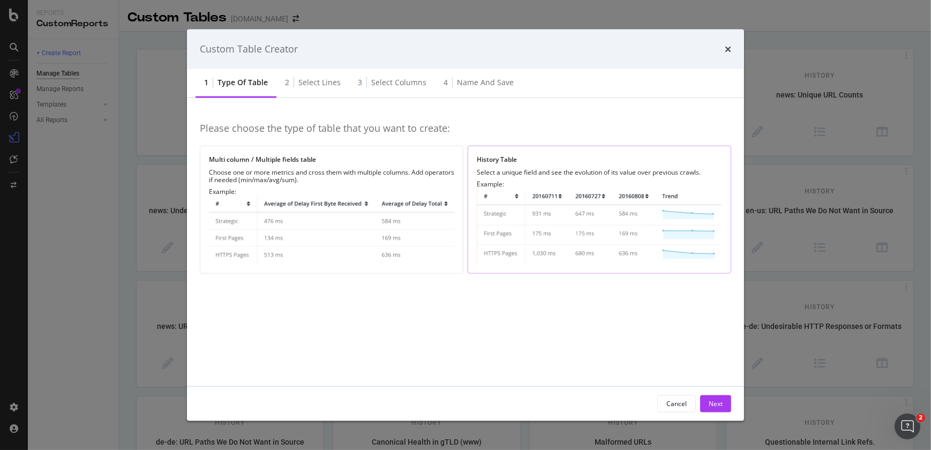
click at [555, 237] on img "modal" at bounding box center [599, 226] width 245 height 77
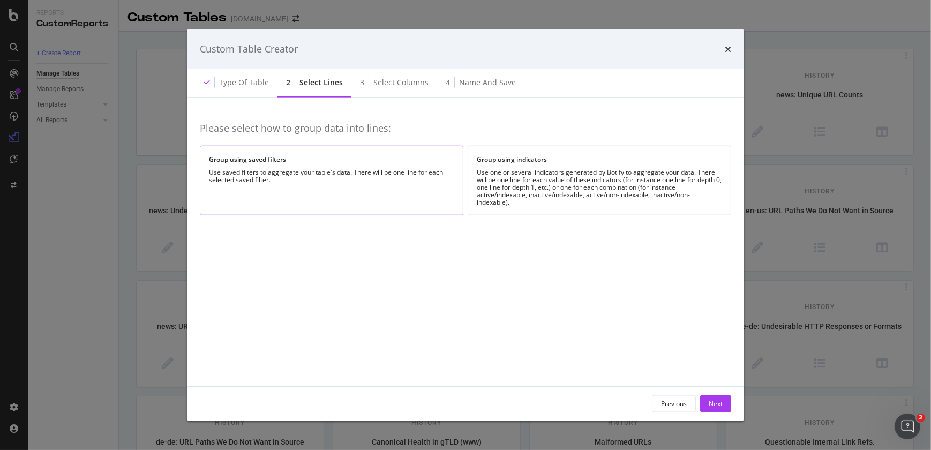
click at [407, 199] on div "Group using saved filters Use saved filters to aggregate your table's data. The…" at bounding box center [332, 180] width 264 height 69
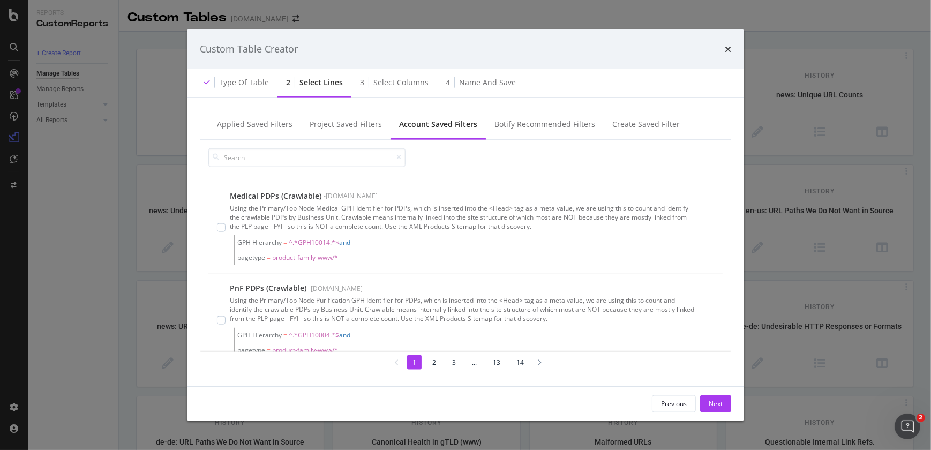
scroll to position [156, 0]
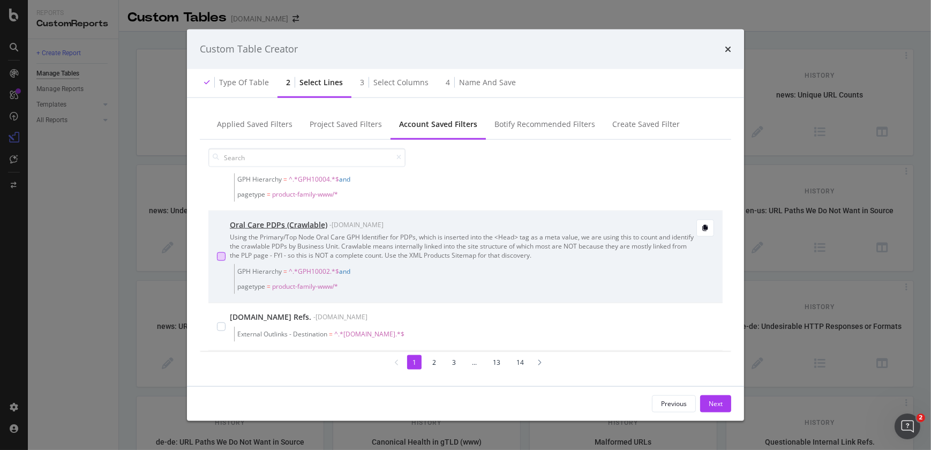
click at [221, 252] on div "modal" at bounding box center [221, 256] width 9 height 9
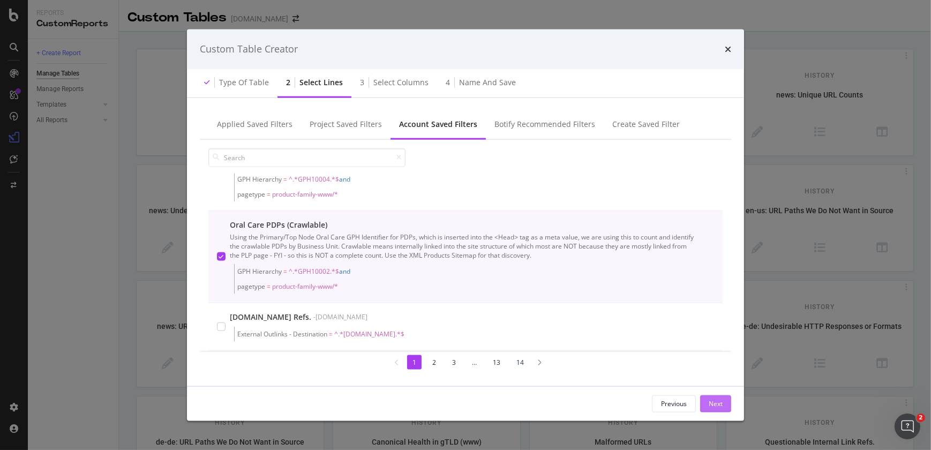
click at [719, 402] on div "Next" at bounding box center [716, 403] width 14 height 9
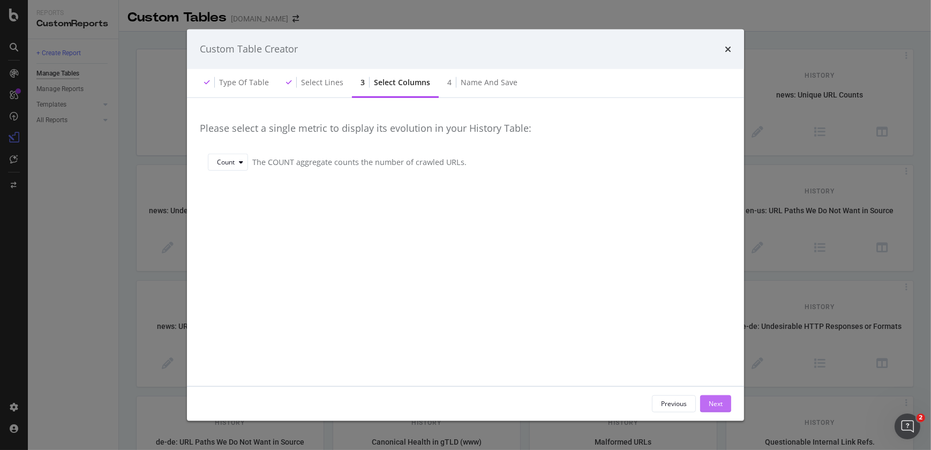
click at [715, 402] on div "Next" at bounding box center [716, 403] width 14 height 9
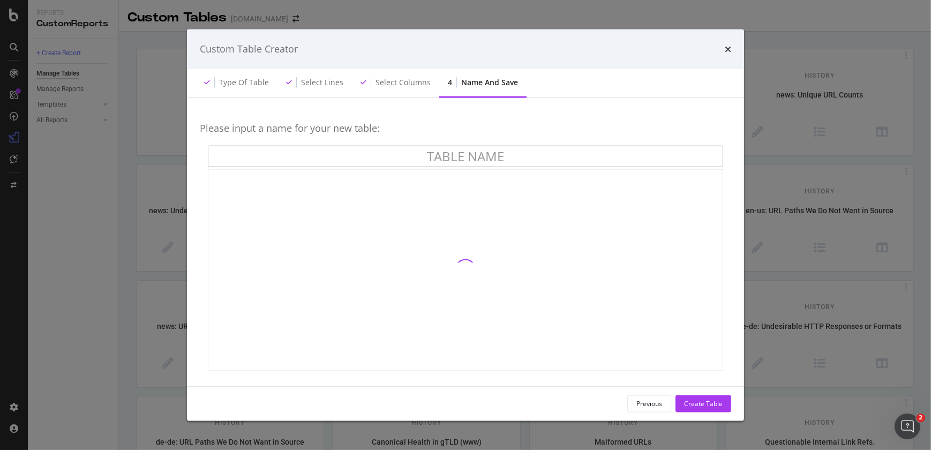
paste input "Product Detail Pages (Medical ALL Crawlable)"
click at [510, 158] on input "Product Detail Pages (Medical ALL Crawlable)" at bounding box center [466, 156] width 516 height 21
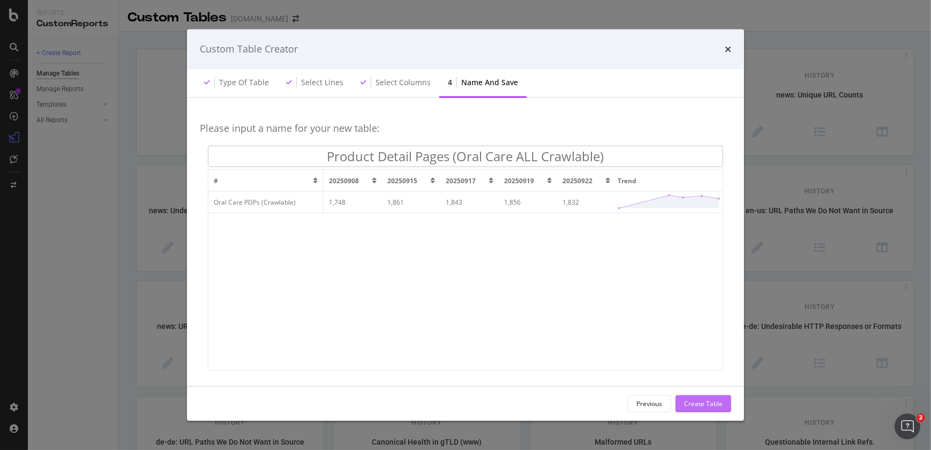
type input "Product Detail Pages (Oral Care ALL Crawlable)"
click at [697, 407] on div "Create Table" at bounding box center [703, 403] width 39 height 9
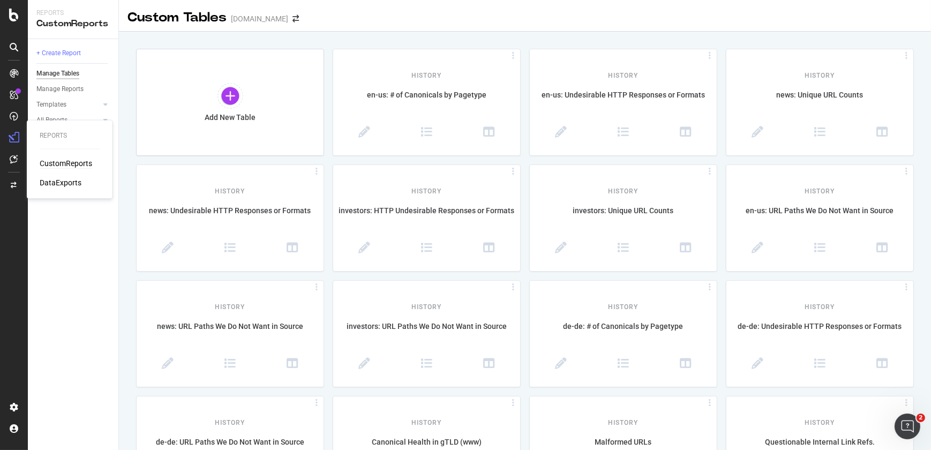
click at [62, 164] on div "CustomReports" at bounding box center [66, 163] width 53 height 11
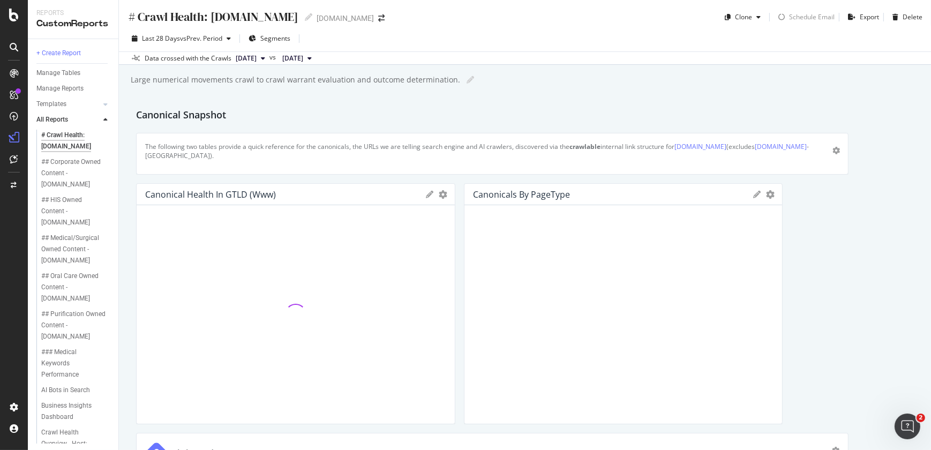
scroll to position [393, 0]
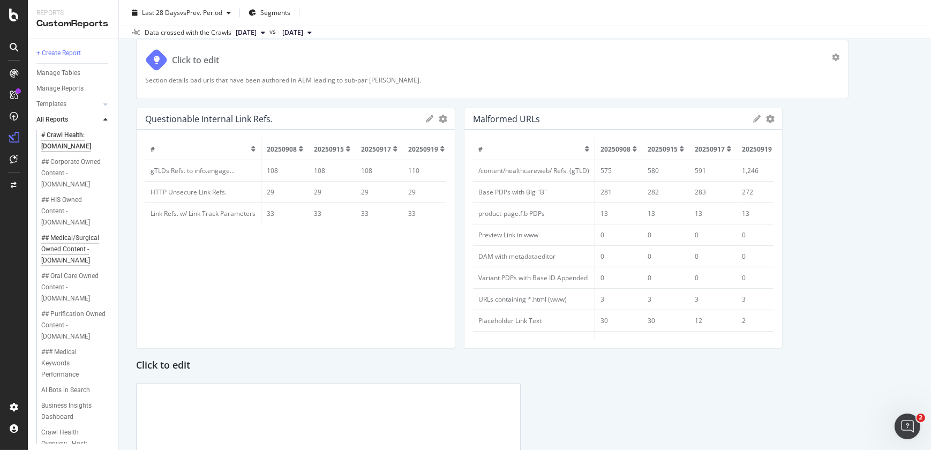
click at [64, 243] on div "## Medical/Surgical Owned Content - [DOMAIN_NAME]" at bounding box center [73, 250] width 65 height 34
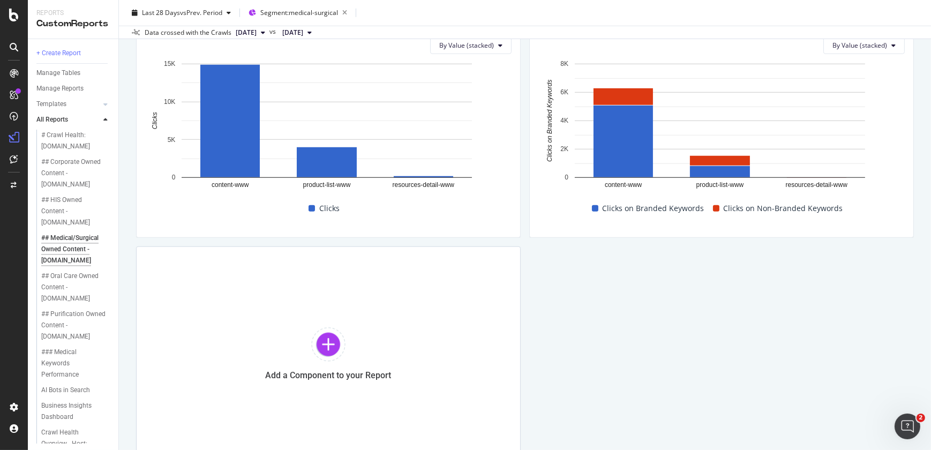
scroll to position [1174, 0]
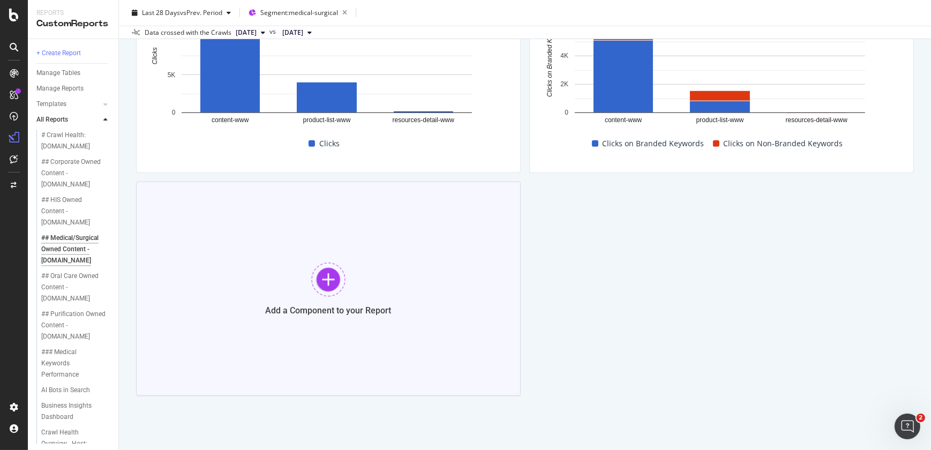
click at [326, 280] on div at bounding box center [328, 280] width 34 height 34
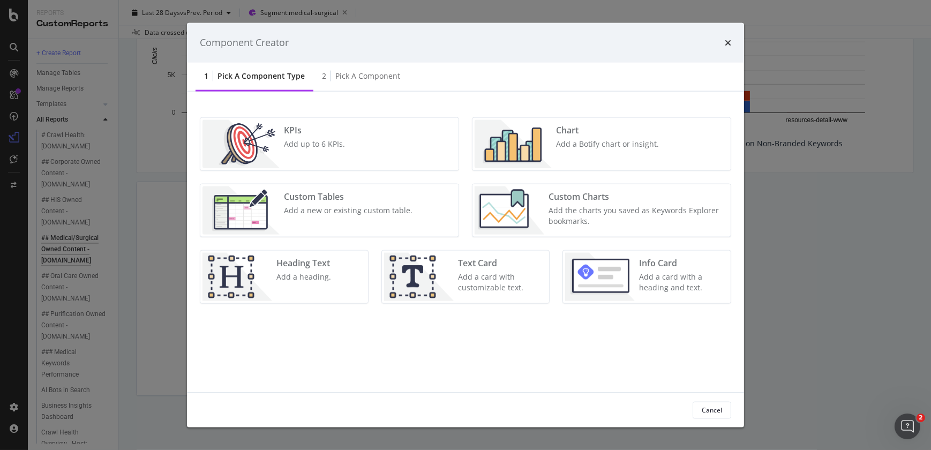
click at [353, 213] on div "Add a new or existing custom table." at bounding box center [348, 210] width 129 height 11
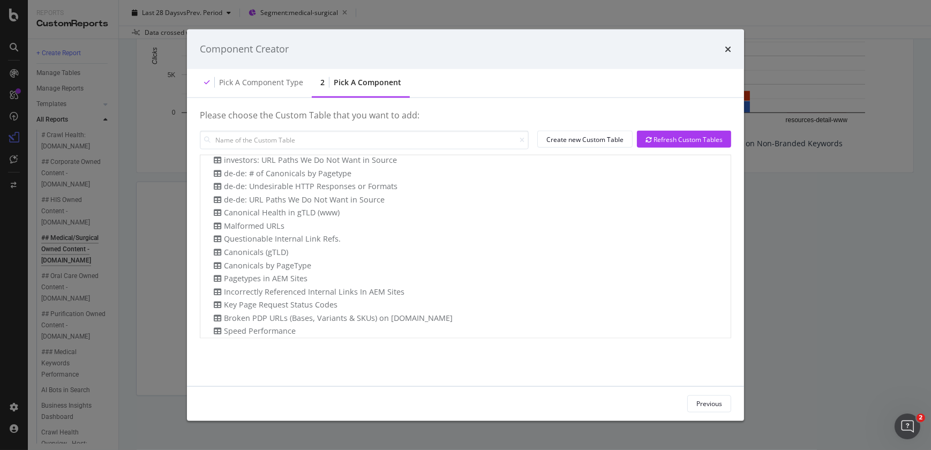
scroll to position [156, 0]
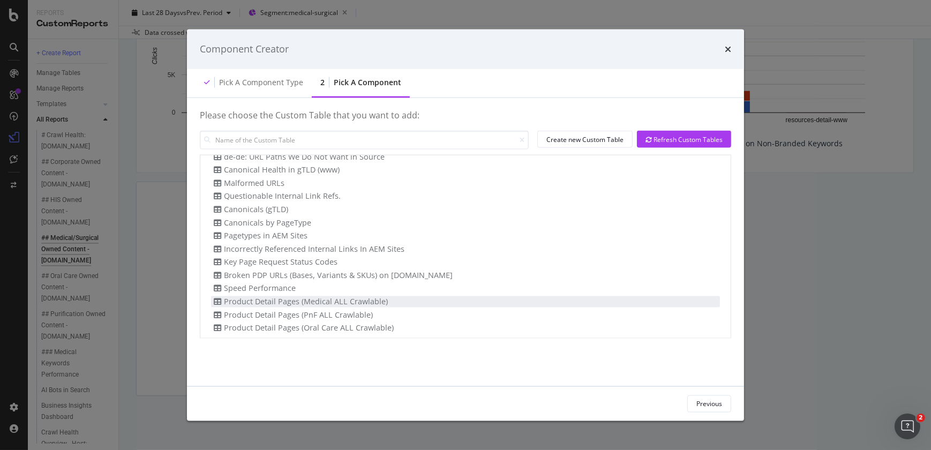
click at [371, 297] on div "Product Detail Pages (Medical ALL Crawlable)" at bounding box center [299, 301] width 177 height 11
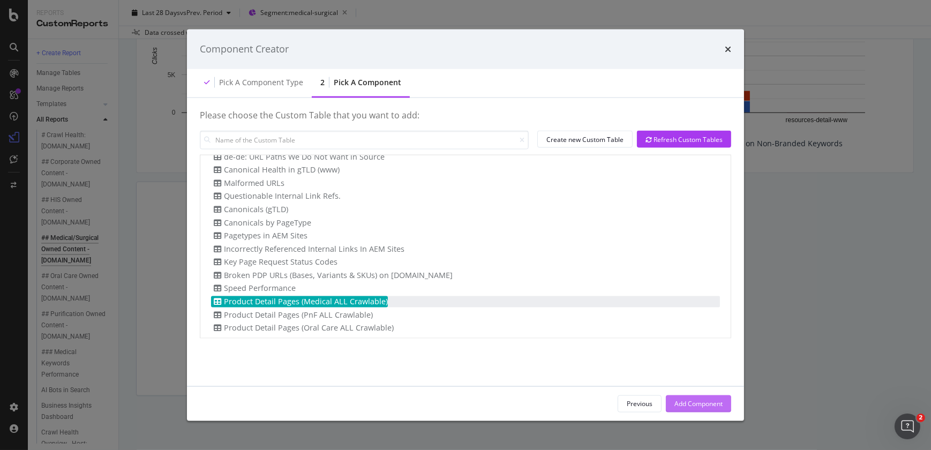
click at [705, 401] on div "Add Component" at bounding box center [699, 403] width 48 height 9
